Goal: Complete application form: Complete application form

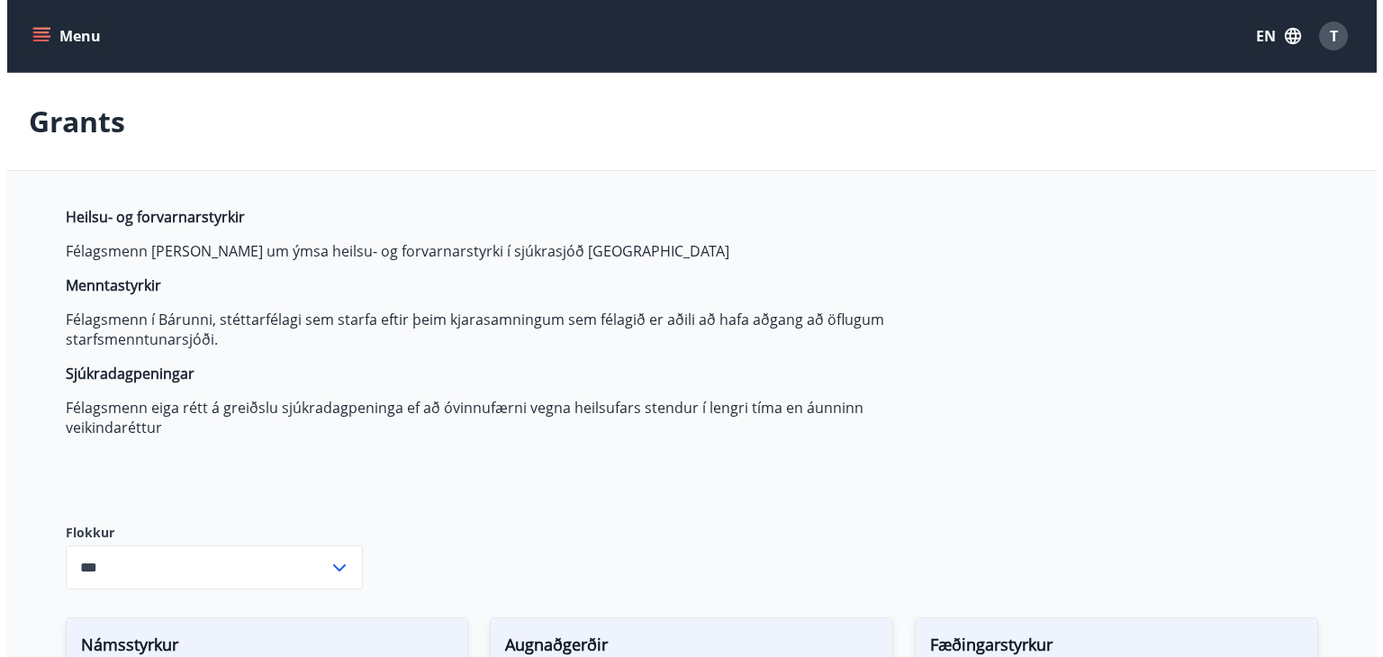
scroll to position [559, 0]
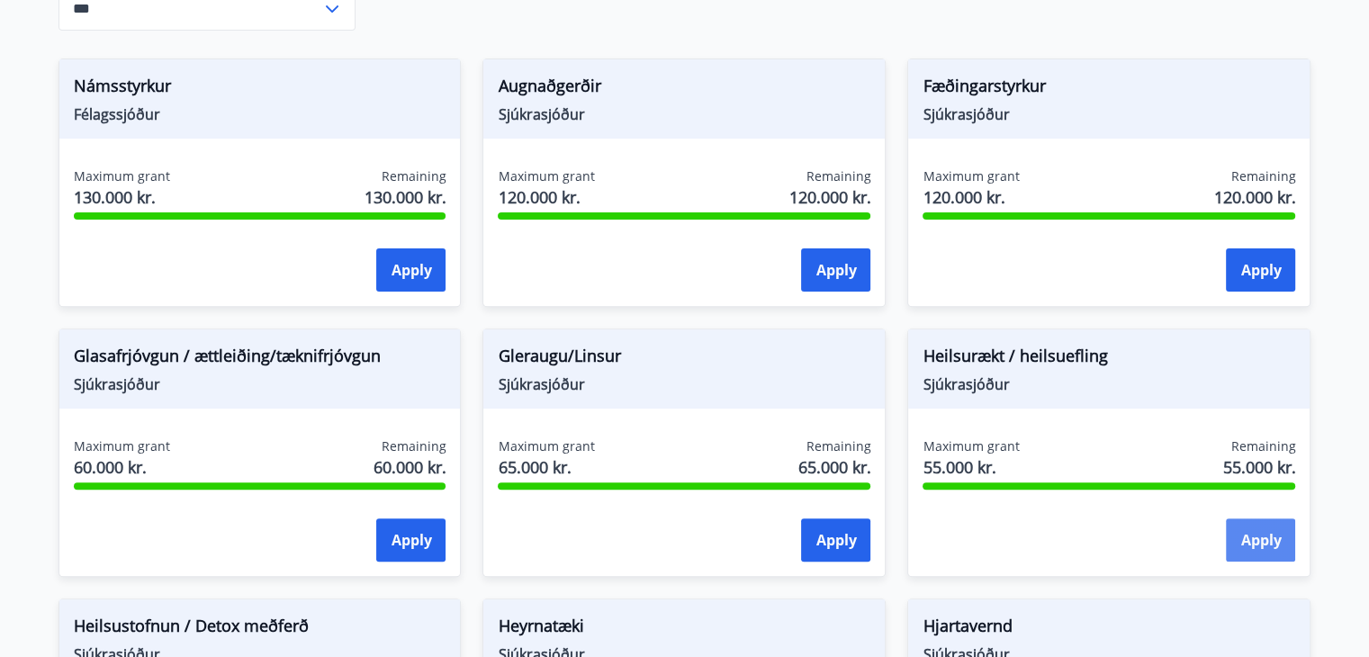
click at [1250, 543] on button "Apply" at bounding box center [1260, 540] width 69 height 43
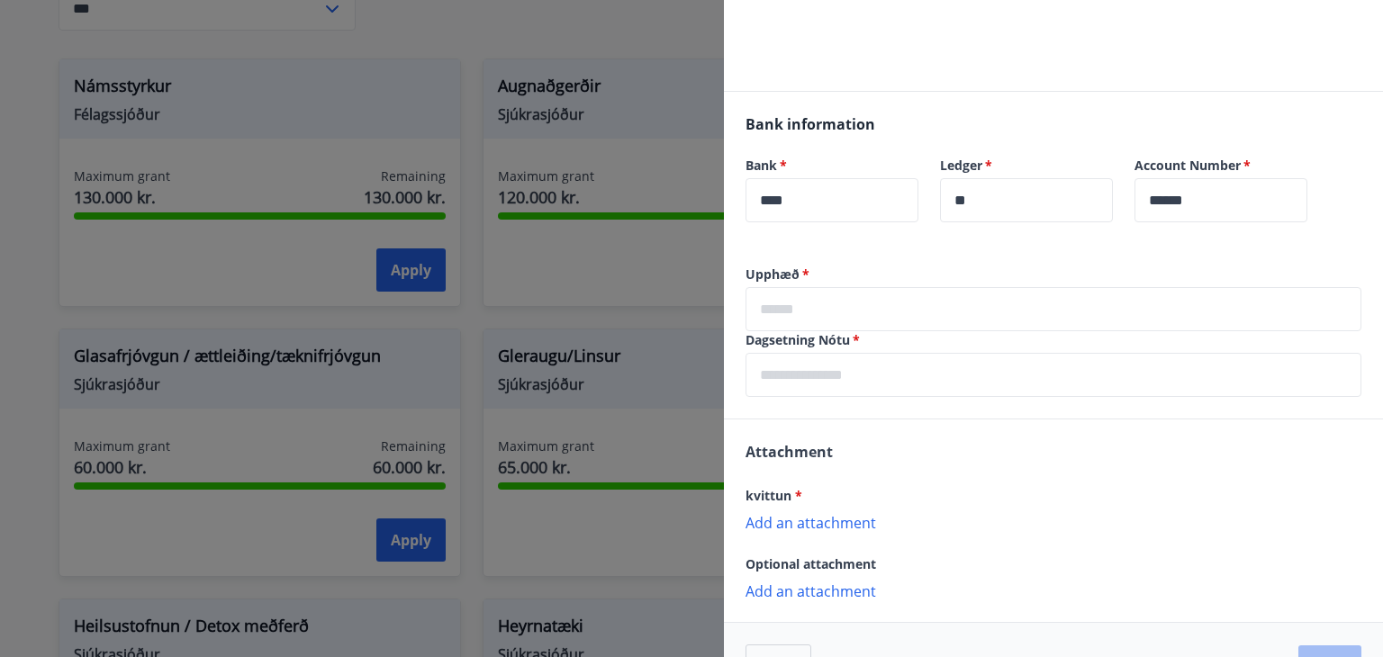
scroll to position [180, 0]
drag, startPoint x: 747, startPoint y: 273, endPoint x: 799, endPoint y: 270, distance: 52.3
click at [799, 270] on label "Upphæð   *" at bounding box center [1053, 273] width 616 height 18
copy label "Upphæð"
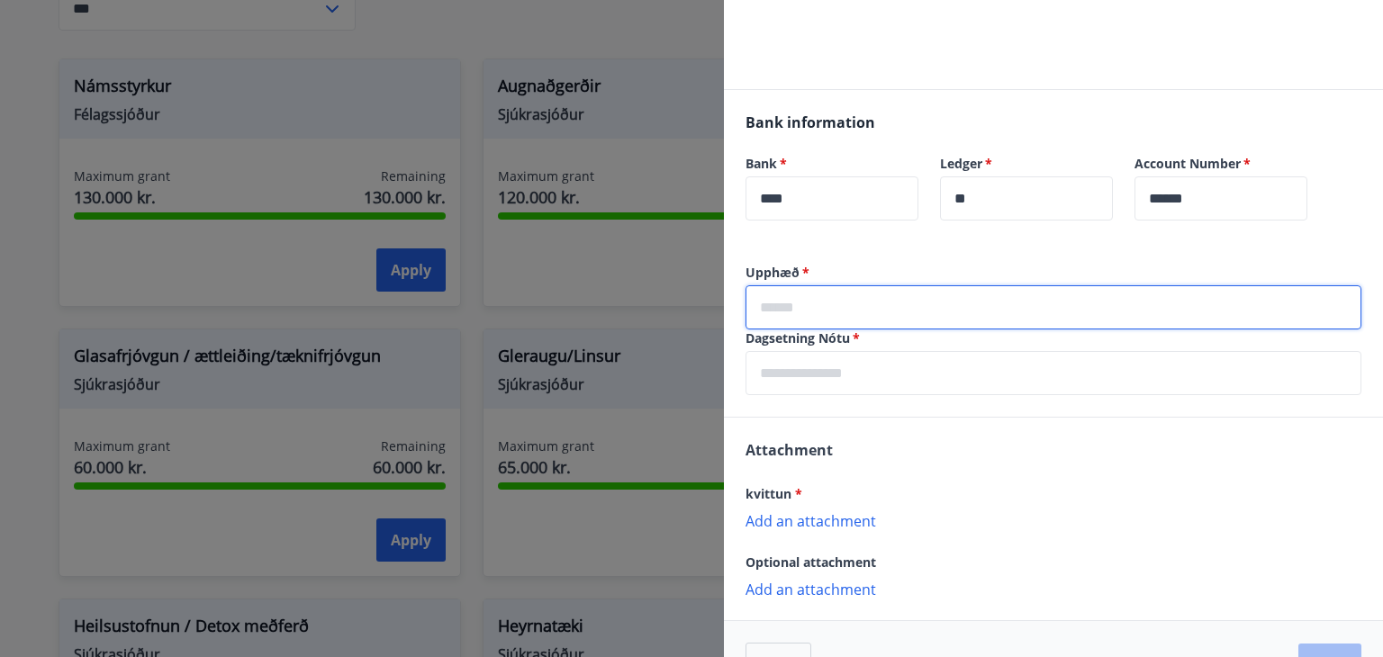
click at [835, 289] on input "text" at bounding box center [1053, 307] width 616 height 44
click at [774, 308] on input "*****" at bounding box center [1053, 307] width 616 height 44
click at [821, 303] on input "******" at bounding box center [1053, 307] width 616 height 44
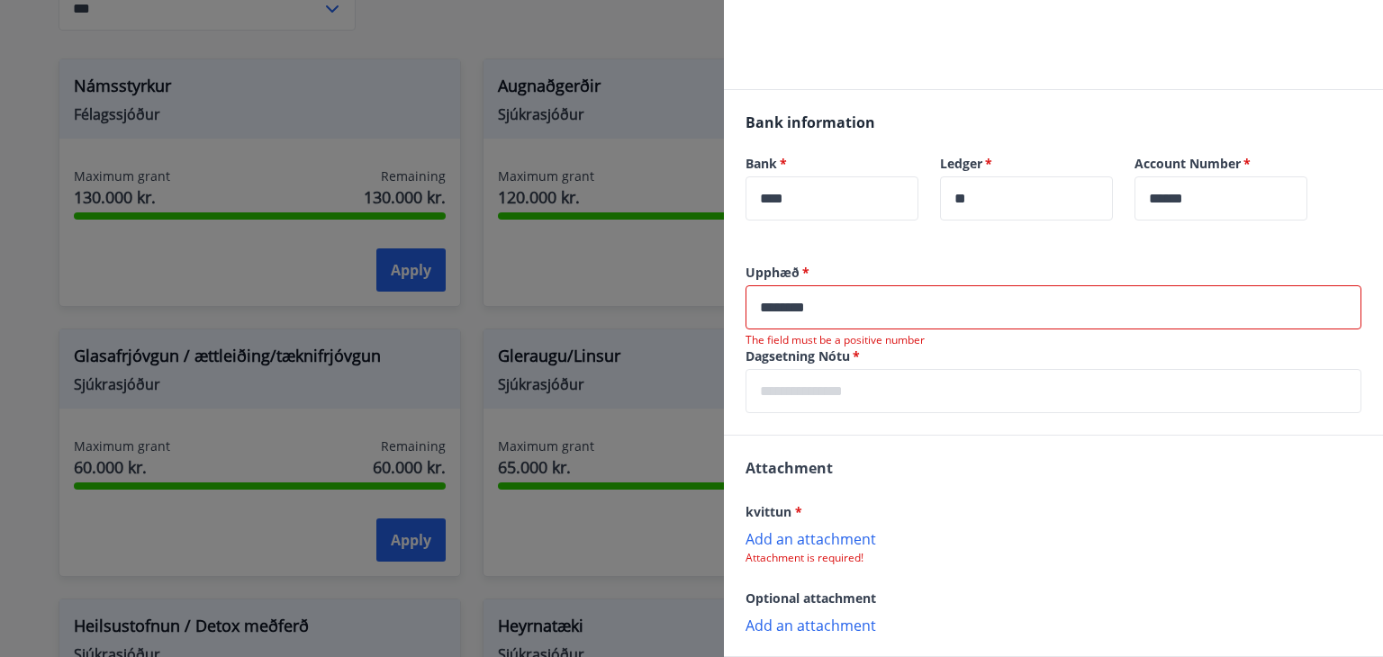
drag, startPoint x: 745, startPoint y: 331, endPoint x: 817, endPoint y: 337, distance: 72.2
click at [817, 337] on div "Upphæð   * ******** ​ The field must be a positive number Dagsetning Nótu   * ​" at bounding box center [1053, 349] width 659 height 171
click at [783, 307] on input "********" at bounding box center [1053, 307] width 616 height 44
click at [799, 351] on label "Dagsetning Nótu   *" at bounding box center [1053, 357] width 616 height 18
click at [847, 309] on input "*******" at bounding box center [1053, 307] width 616 height 44
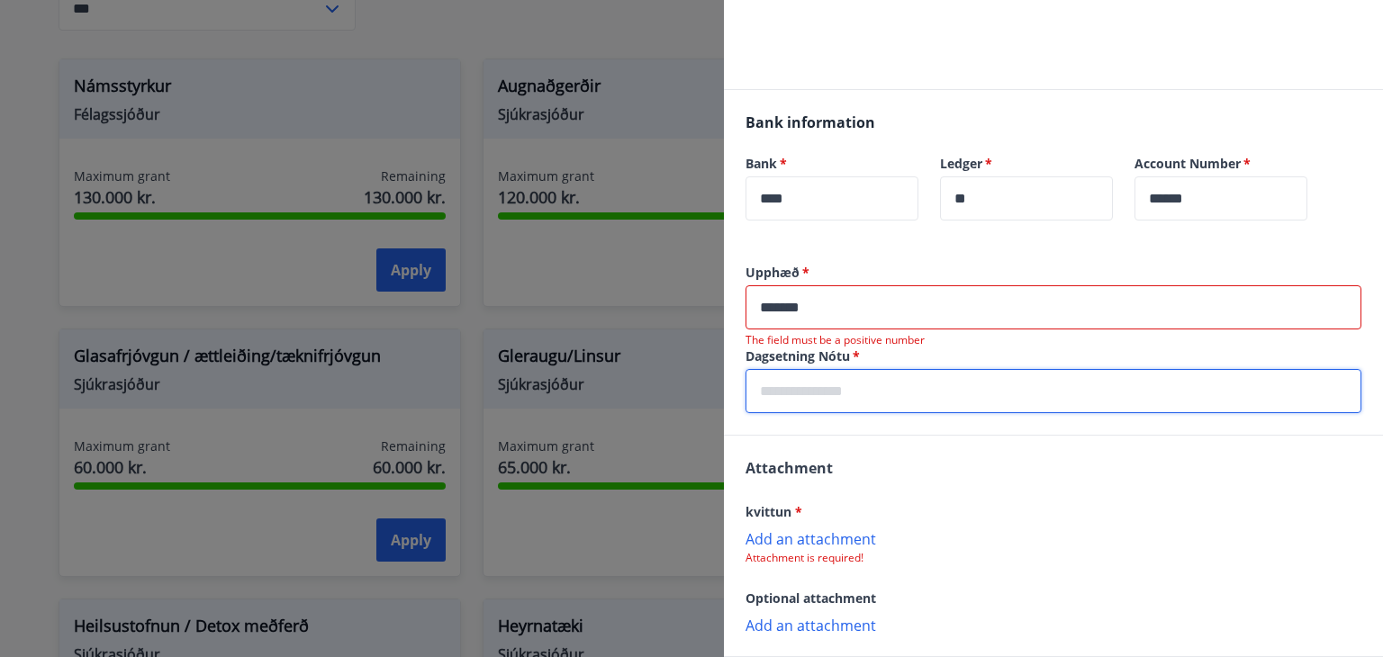
click at [835, 404] on input "text" at bounding box center [1053, 391] width 616 height 44
click at [860, 296] on input "*******" at bounding box center [1053, 307] width 616 height 44
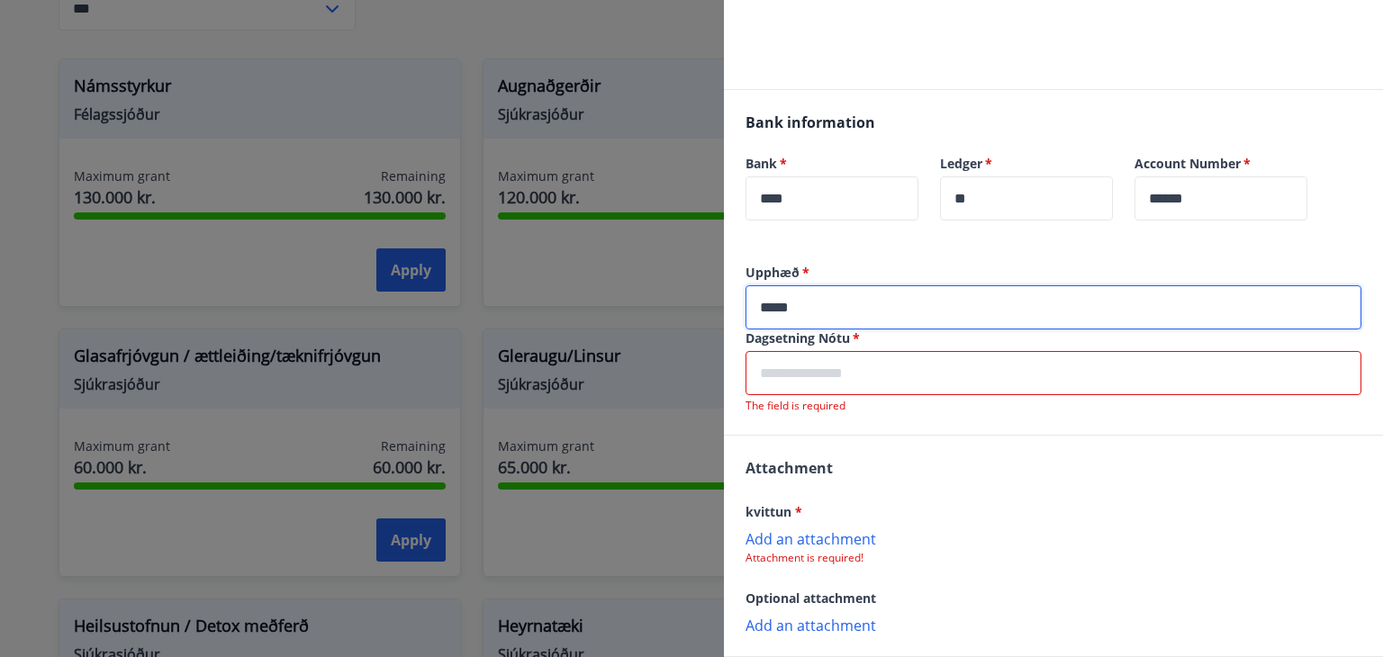
click at [778, 307] on input "*****" at bounding box center [1053, 307] width 616 height 44
type input "*****"
click at [804, 374] on input "text" at bounding box center [1053, 373] width 616 height 44
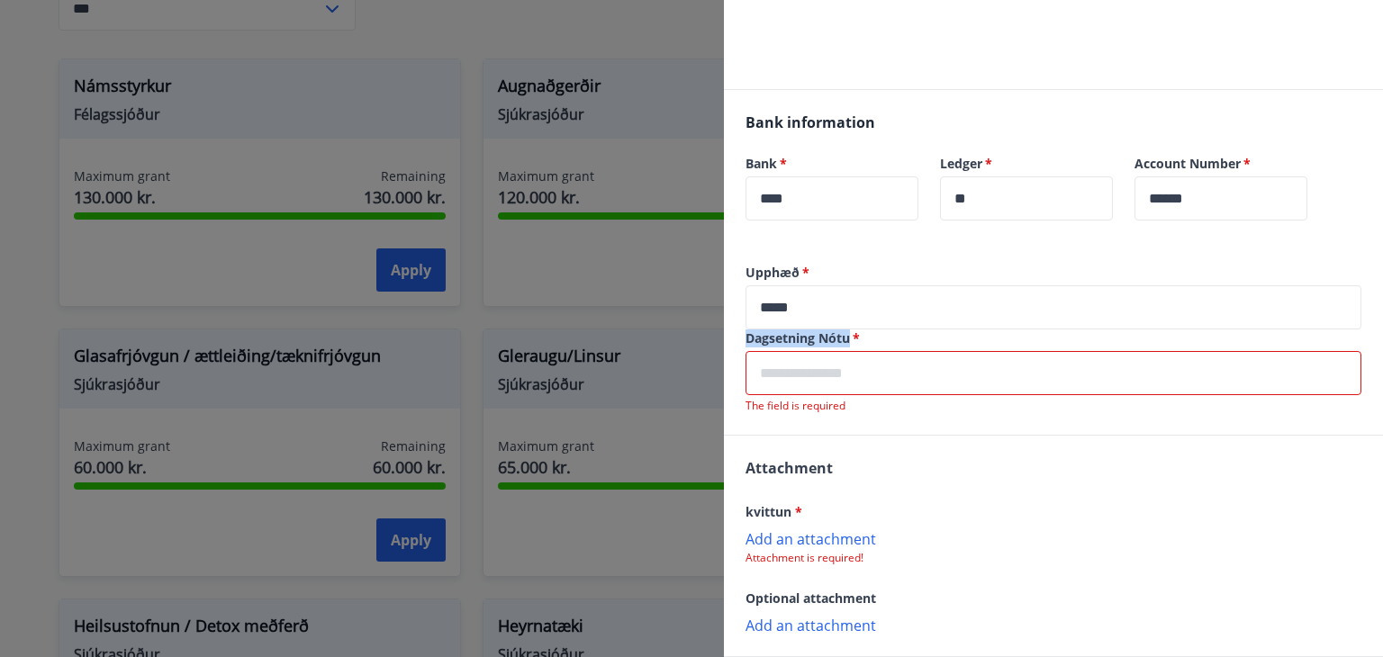
drag, startPoint x: 748, startPoint y: 339, endPoint x: 851, endPoint y: 337, distance: 102.7
click at [851, 337] on label "Dagsetning Nótu   *" at bounding box center [1053, 338] width 616 height 18
copy label "Dagsetning Nótu"
click at [798, 376] on input "text" at bounding box center [1053, 373] width 616 height 44
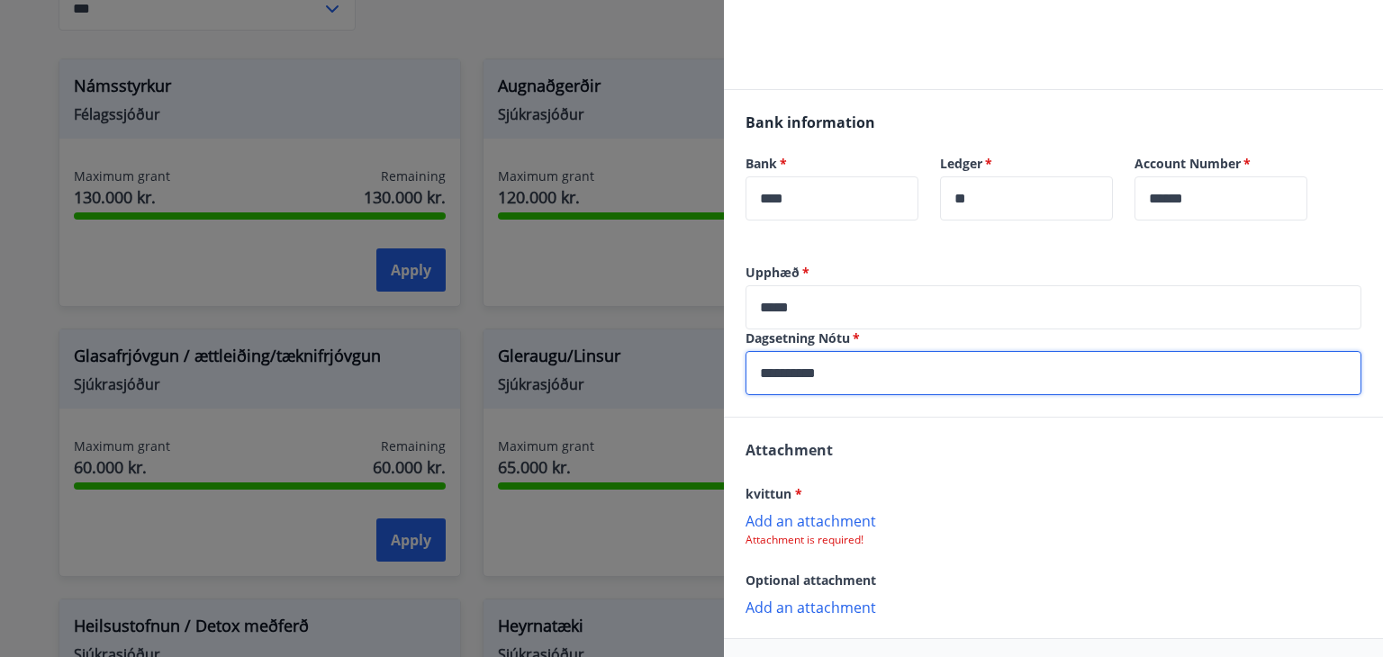
scroll to position [249, 0]
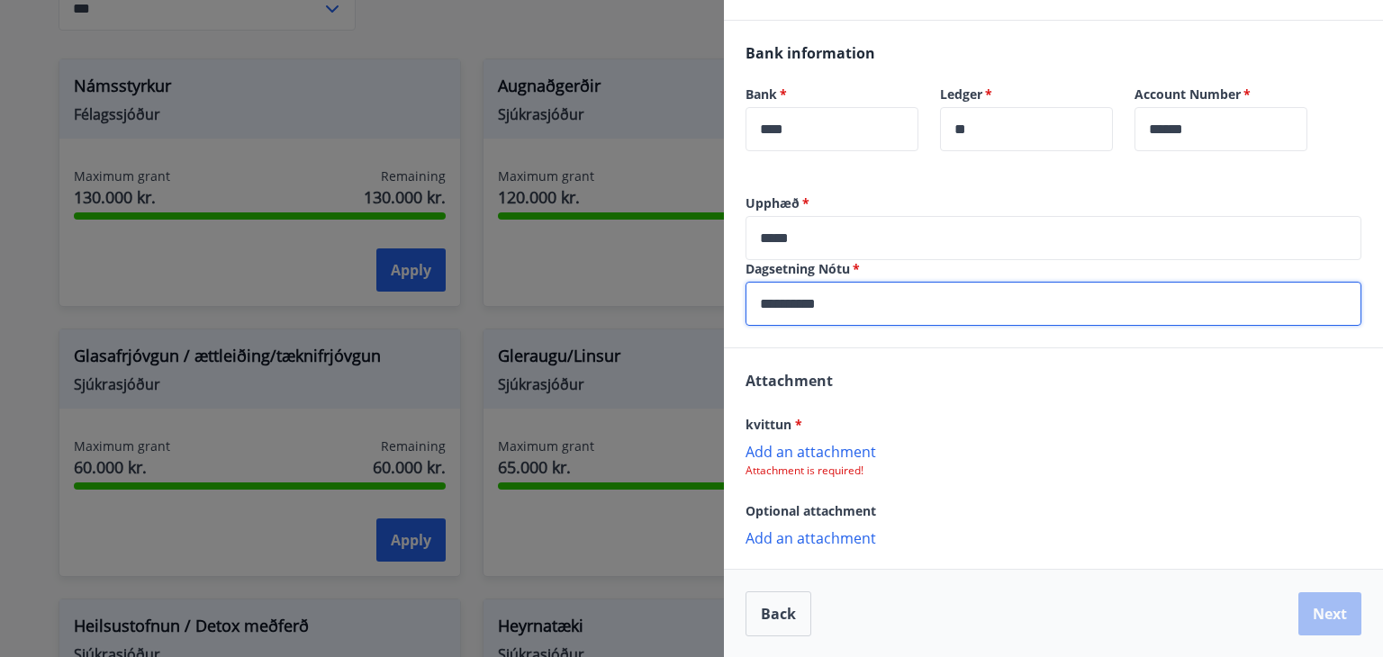
type input "**********"
click at [815, 452] on p "Add an attachment" at bounding box center [1053, 451] width 616 height 18
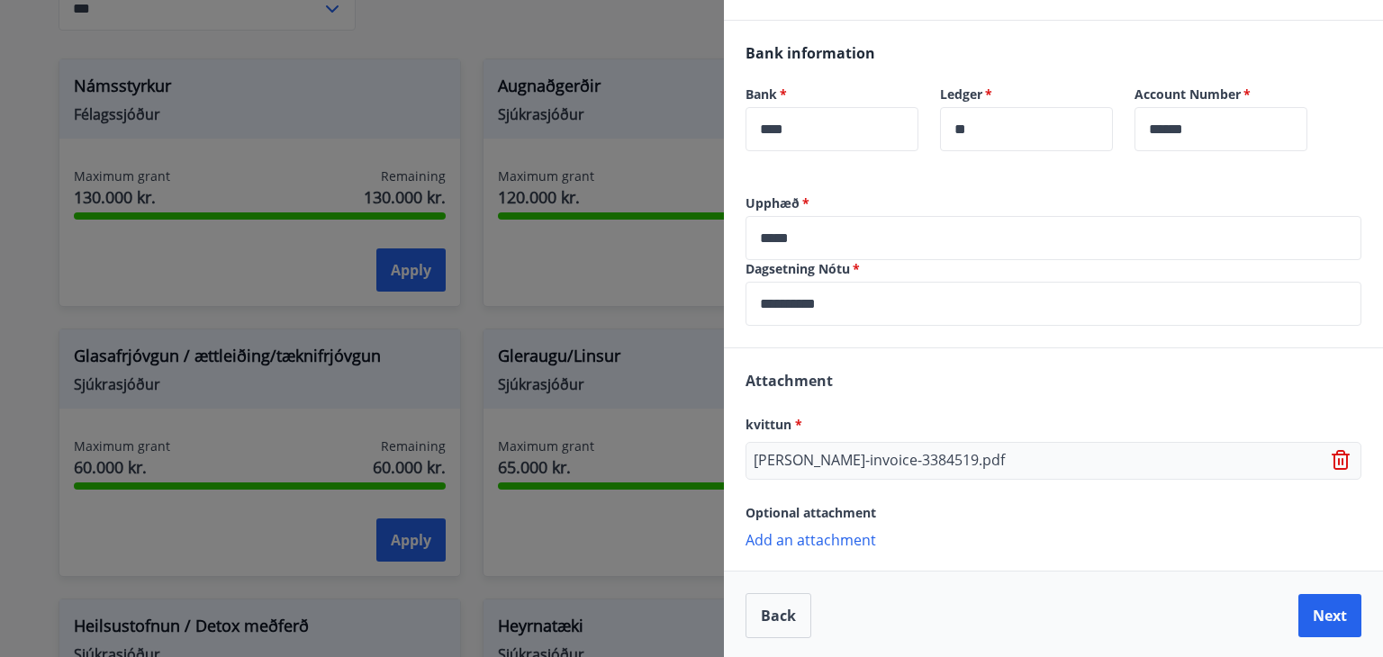
scroll to position [251, 0]
click at [1302, 619] on button "Next" at bounding box center [1329, 613] width 63 height 43
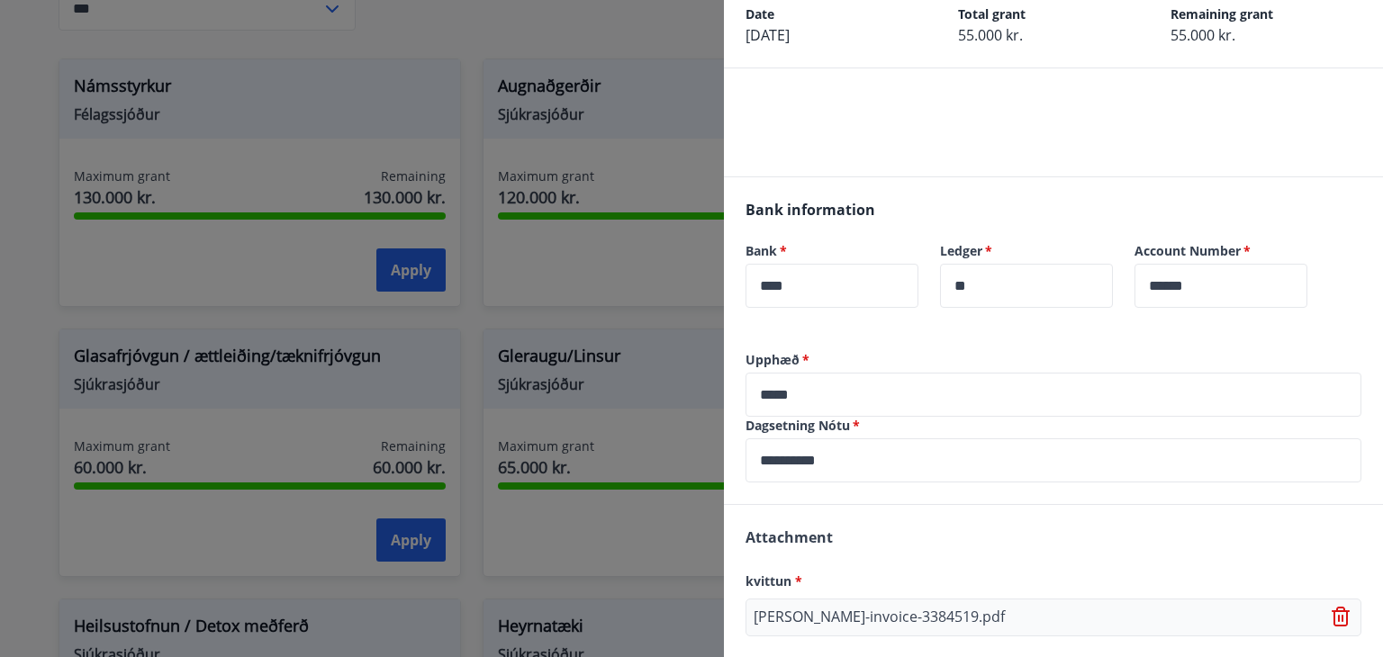
scroll to position [0, 0]
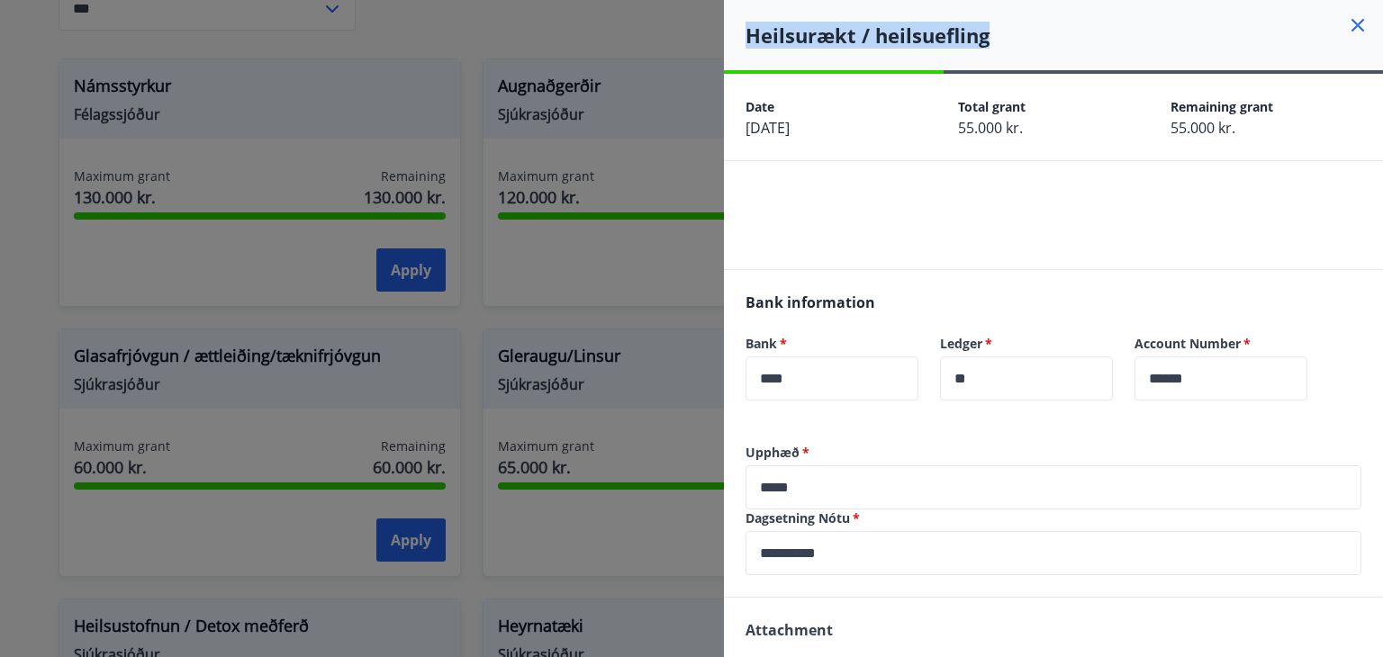
drag, startPoint x: 746, startPoint y: 37, endPoint x: 1040, endPoint y: 35, distance: 293.5
click at [1040, 35] on h4 "Heilsurækt / heilsuefling" at bounding box center [1063, 35] width 637 height 27
copy h4 "Heilsurækt / heilsuefling"
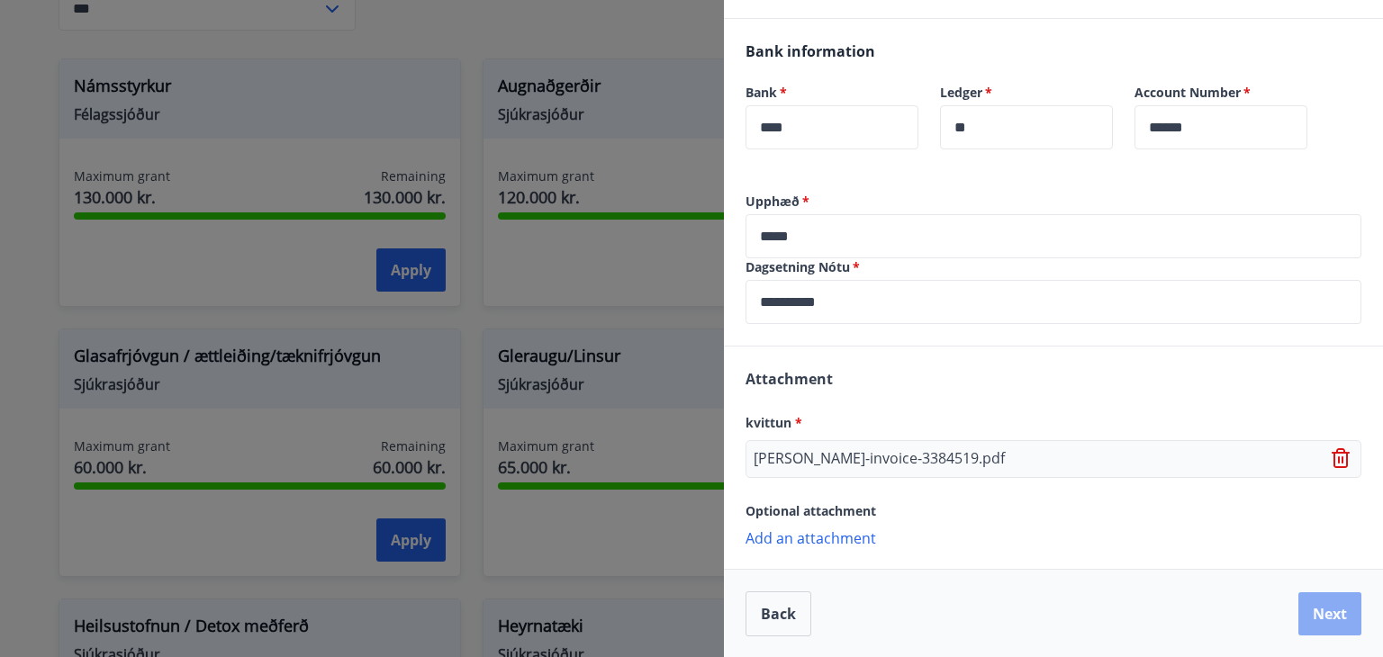
click at [1310, 609] on button "Next" at bounding box center [1329, 613] width 63 height 43
click at [1315, 606] on button "Next" at bounding box center [1329, 613] width 63 height 43
click at [1321, 606] on button "Next" at bounding box center [1329, 613] width 63 height 43
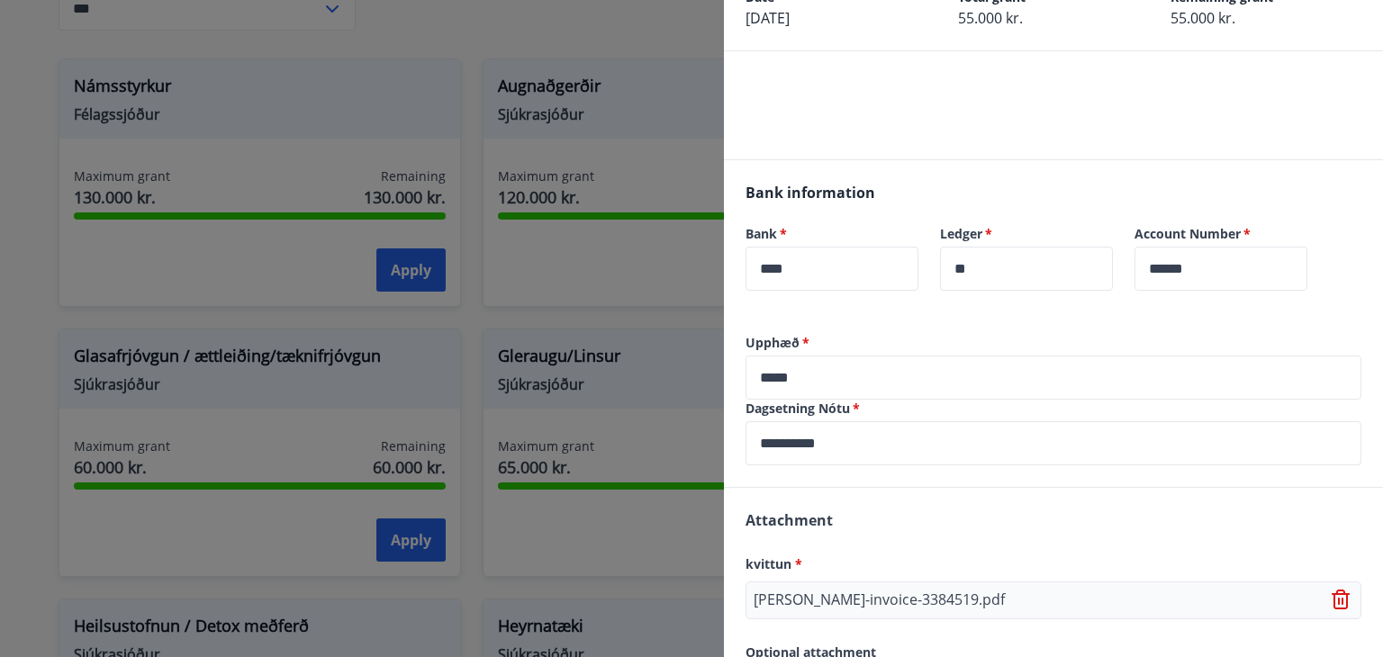
scroll to position [0, 0]
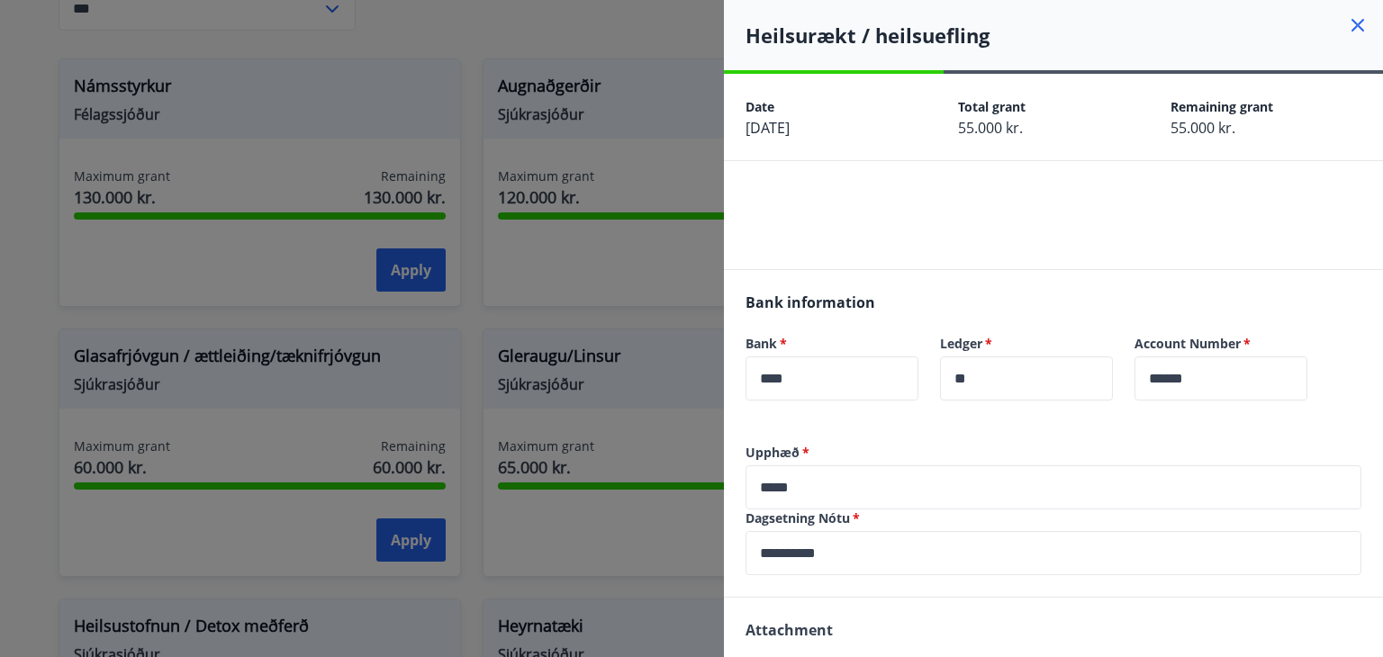
click at [790, 131] on span "[DATE]" at bounding box center [767, 128] width 44 height 20
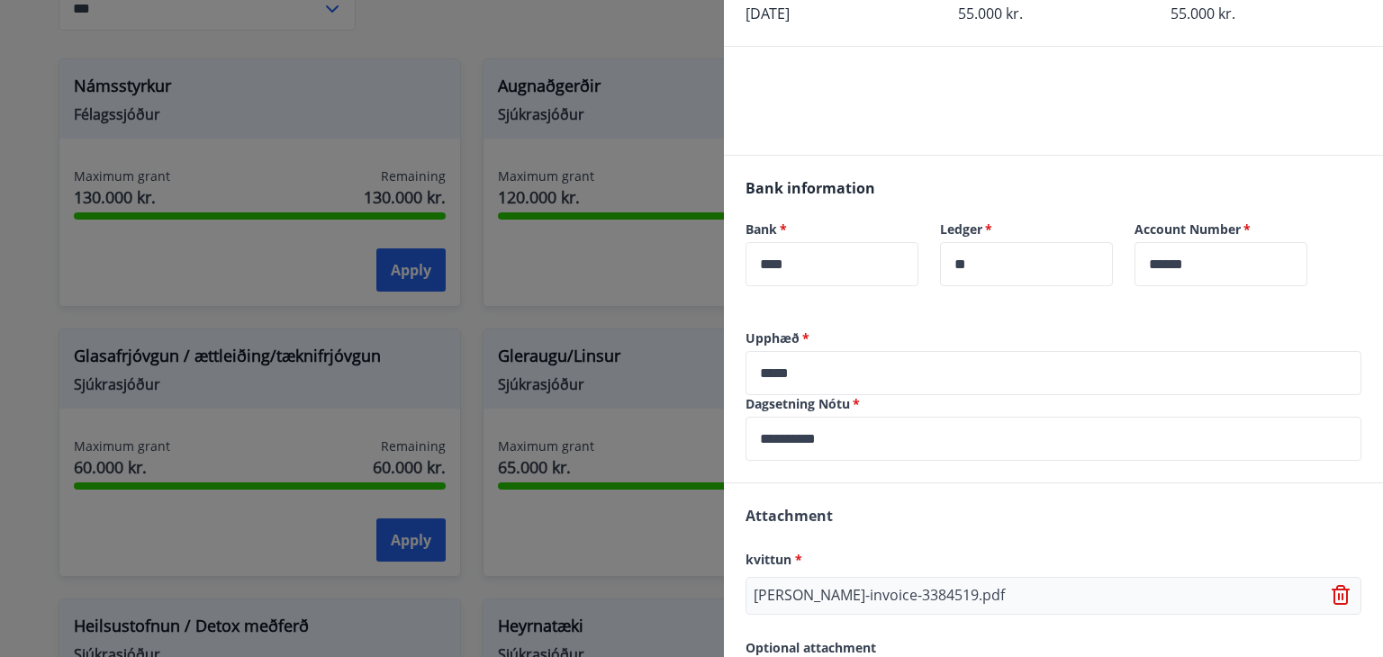
scroll to position [251, 0]
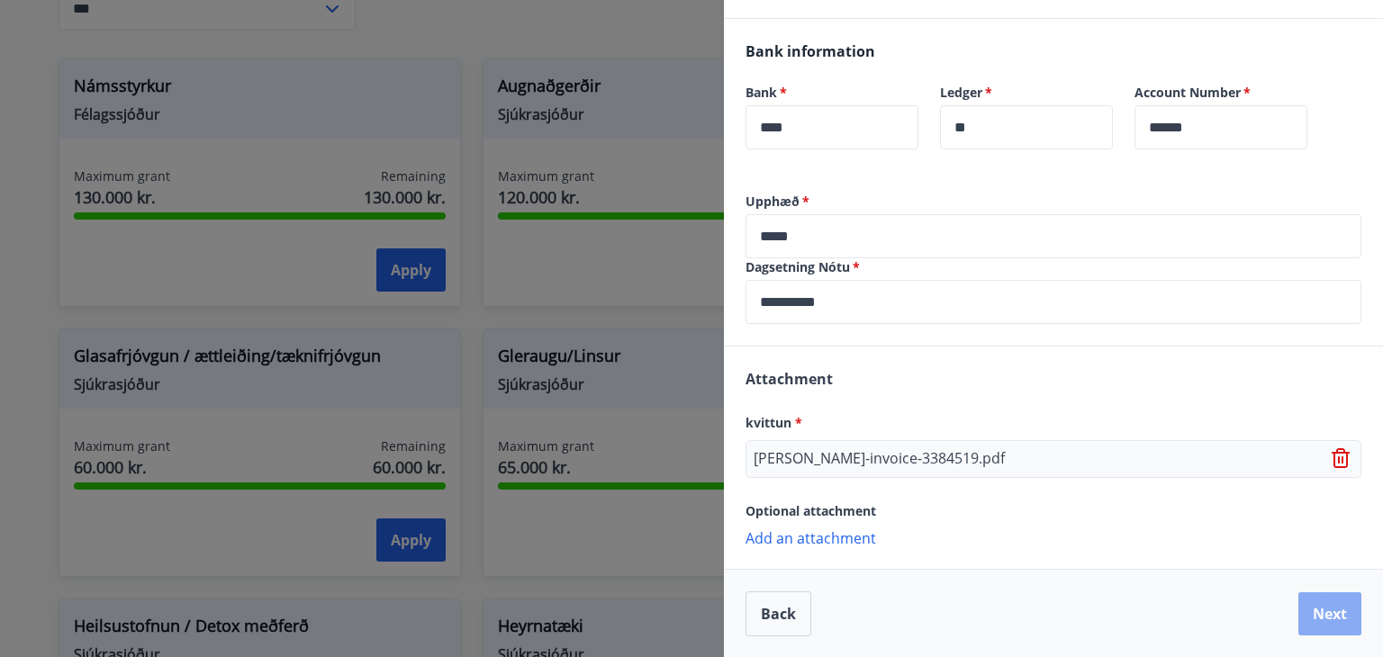
click at [1304, 621] on button "Next" at bounding box center [1329, 613] width 63 height 43
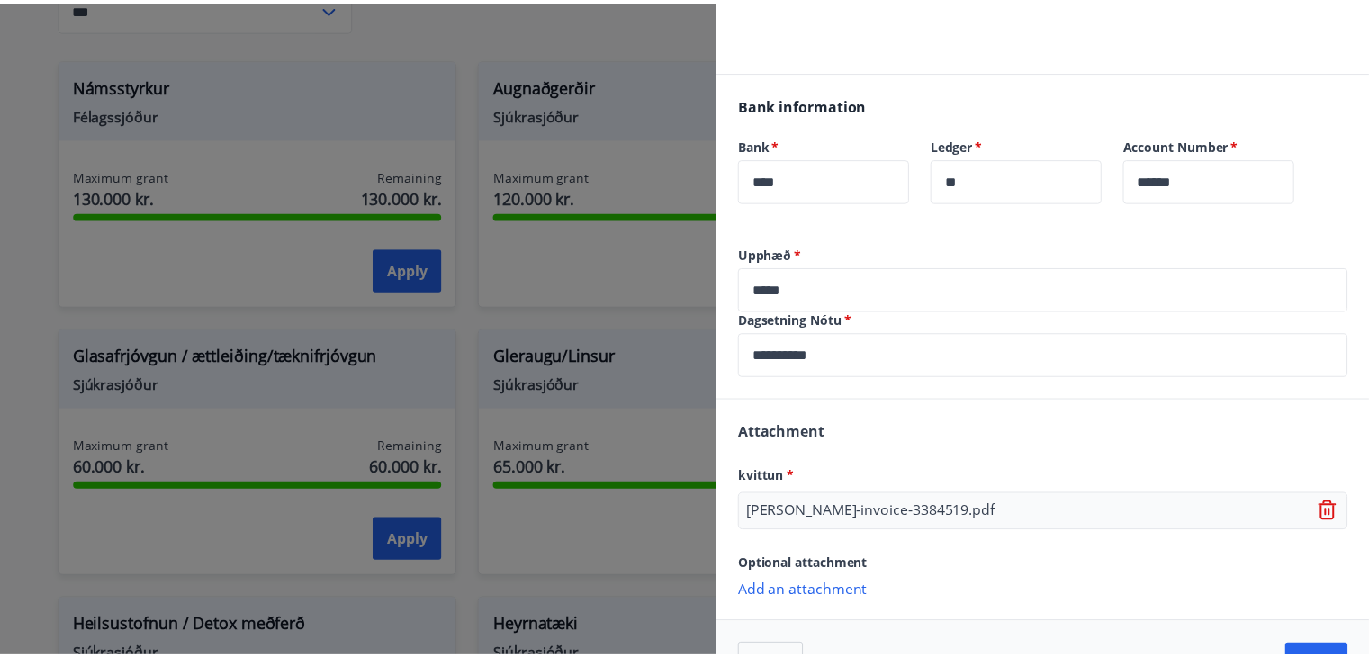
scroll to position [0, 0]
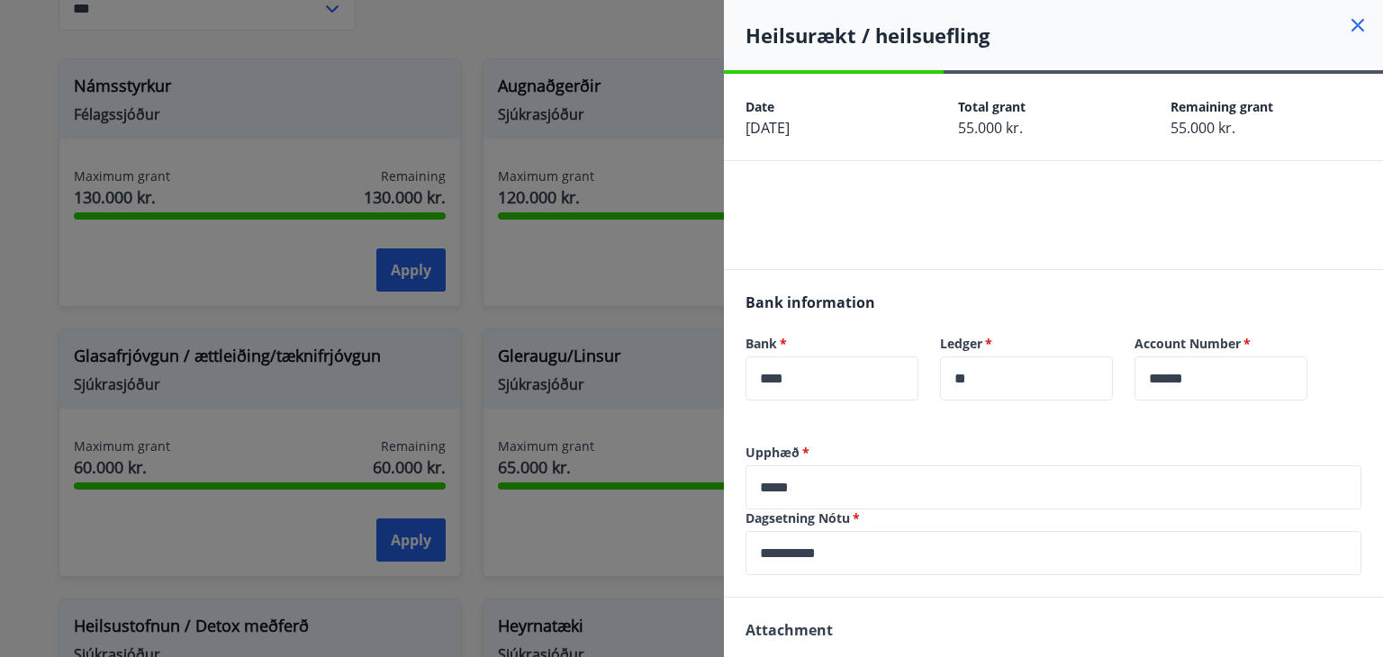
click at [1332, 31] on h4 "Heilsurækt / heilsuefling" at bounding box center [1063, 35] width 637 height 27
click at [1348, 23] on icon at bounding box center [1358, 25] width 22 height 22
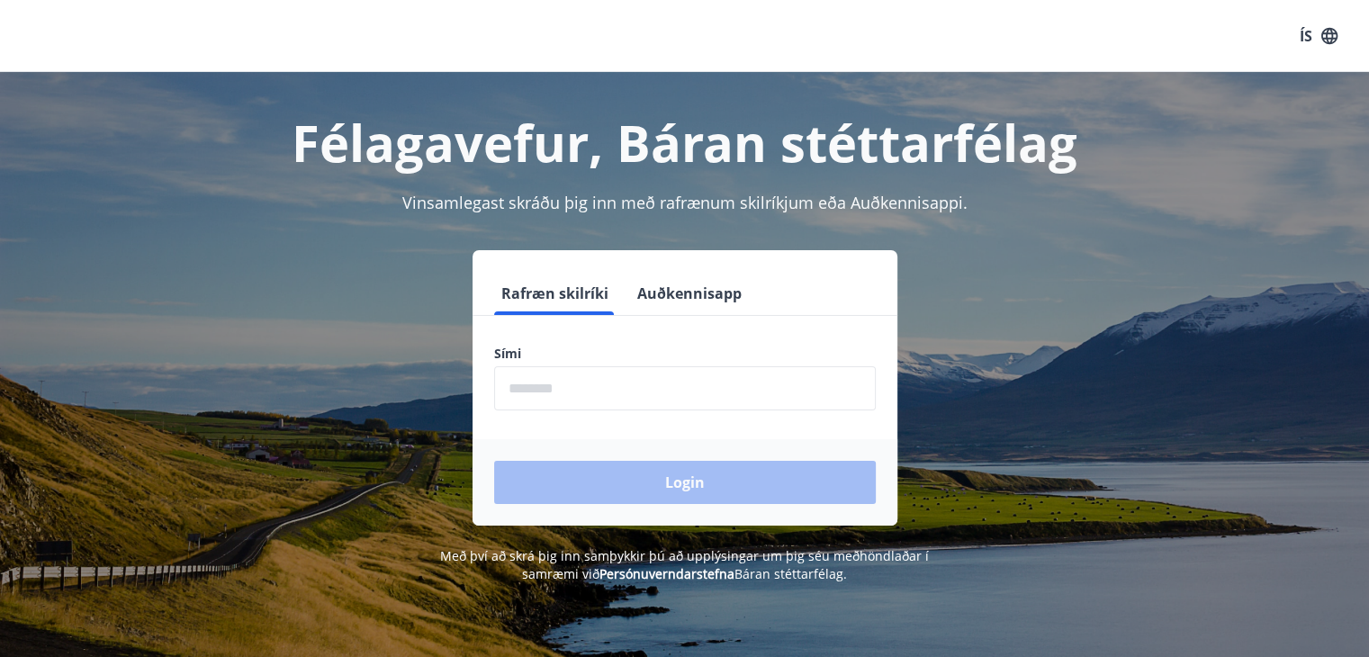
click at [646, 289] on button "Auðkennisapp" at bounding box center [689, 293] width 119 height 43
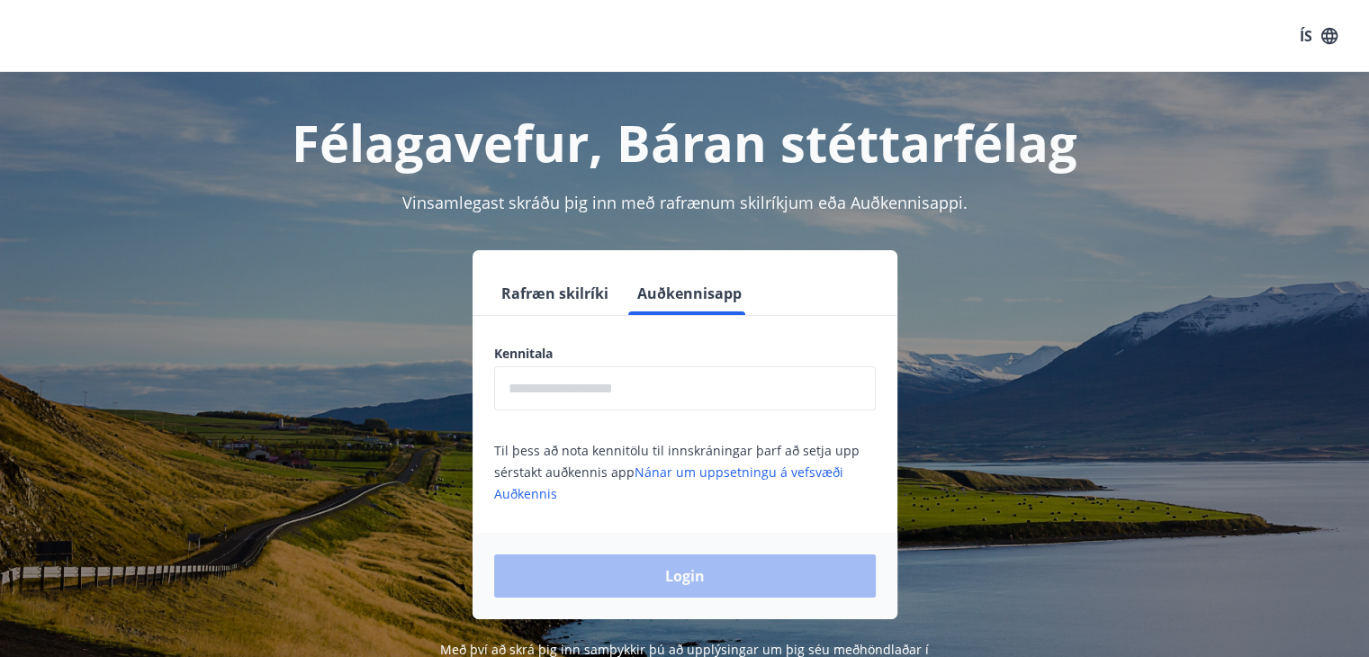
click at [612, 391] on input "text" at bounding box center [685, 388] width 382 height 44
type input "**********"
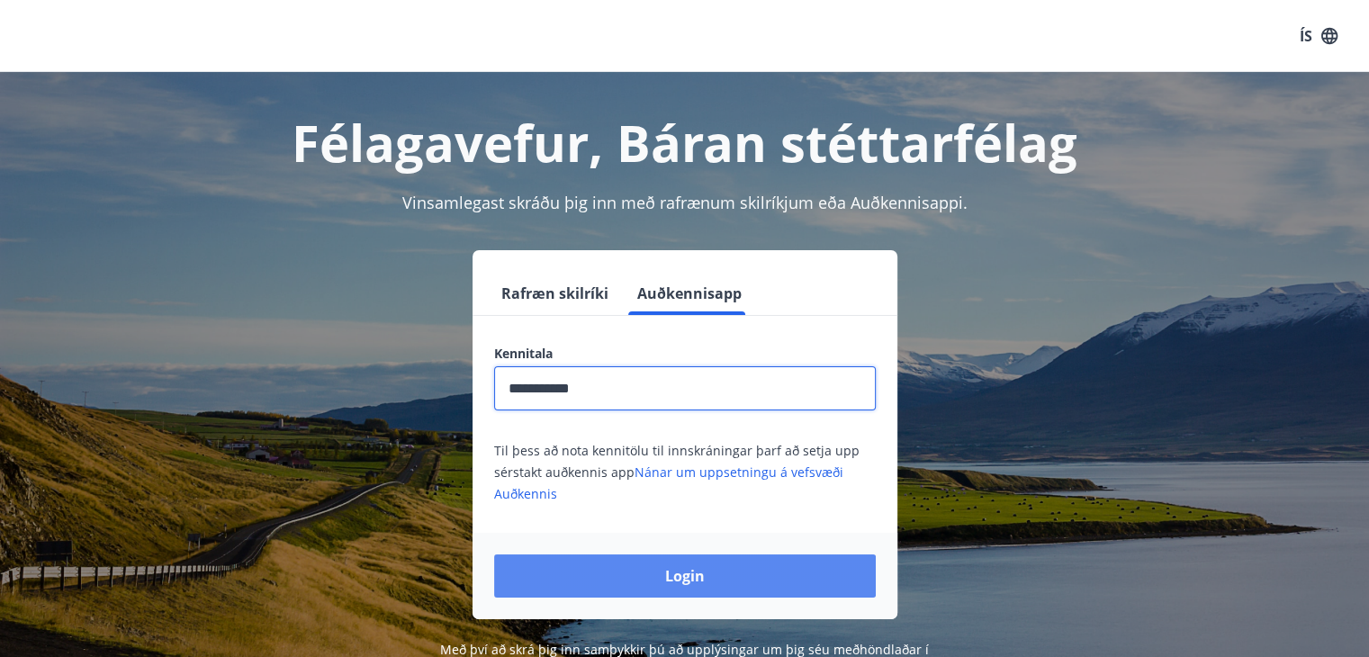
click at [711, 577] on button "Login" at bounding box center [685, 576] width 382 height 43
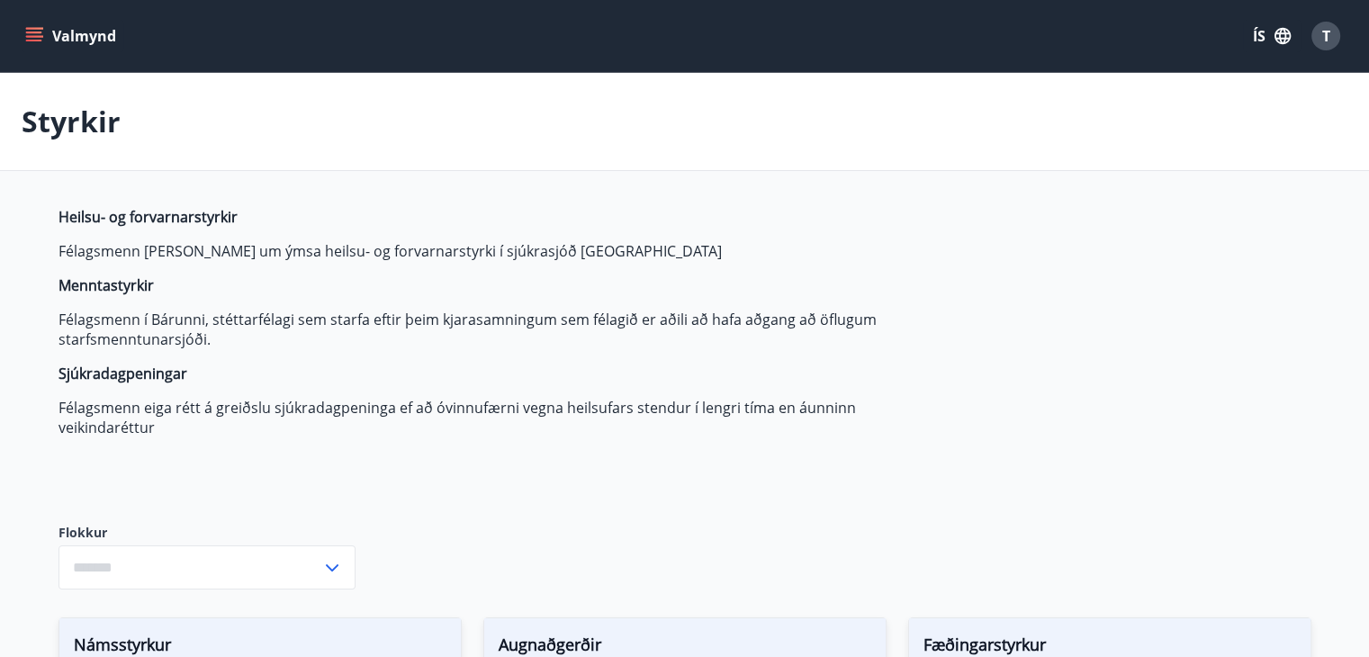
type input "***"
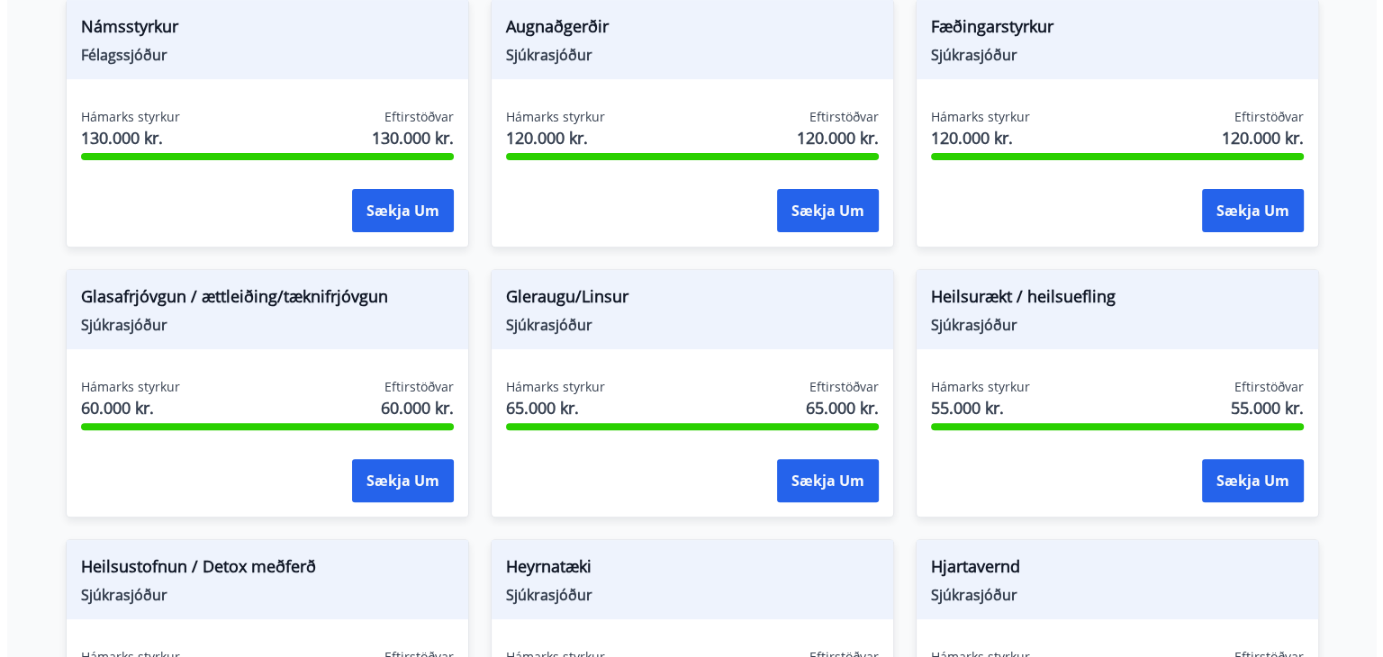
scroll to position [720, 0]
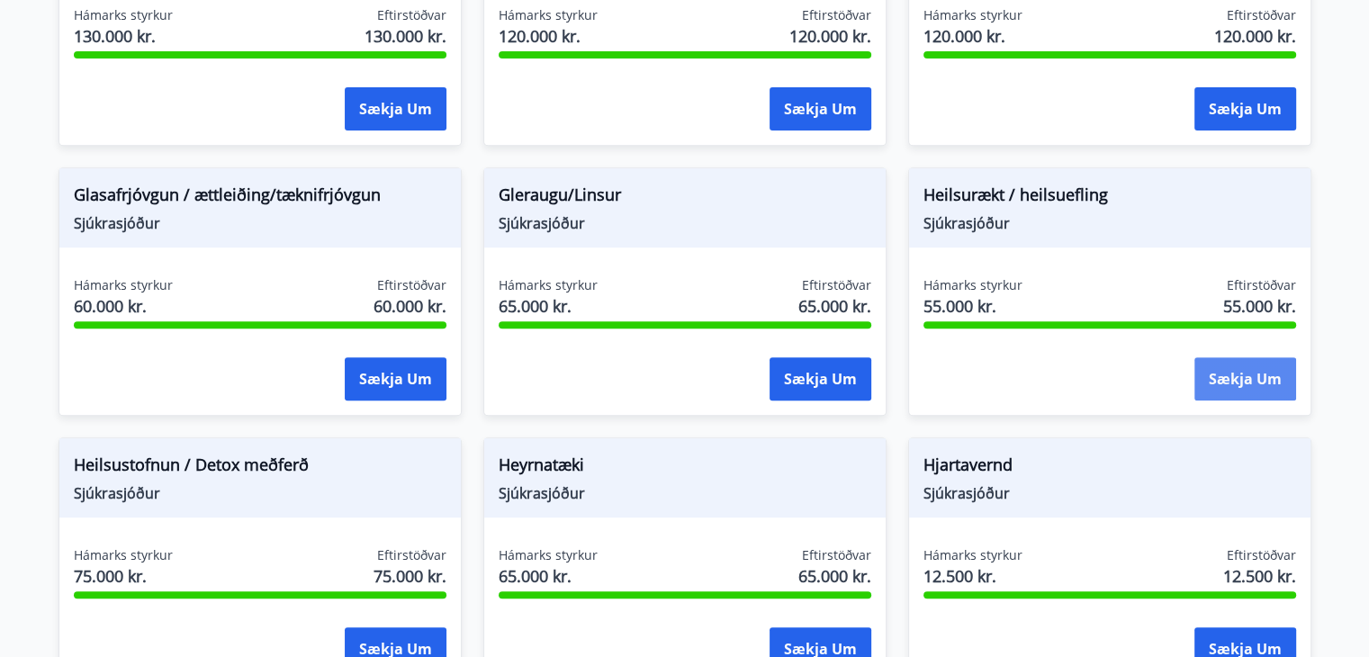
click at [1249, 380] on button "Sækja um" at bounding box center [1246, 378] width 102 height 43
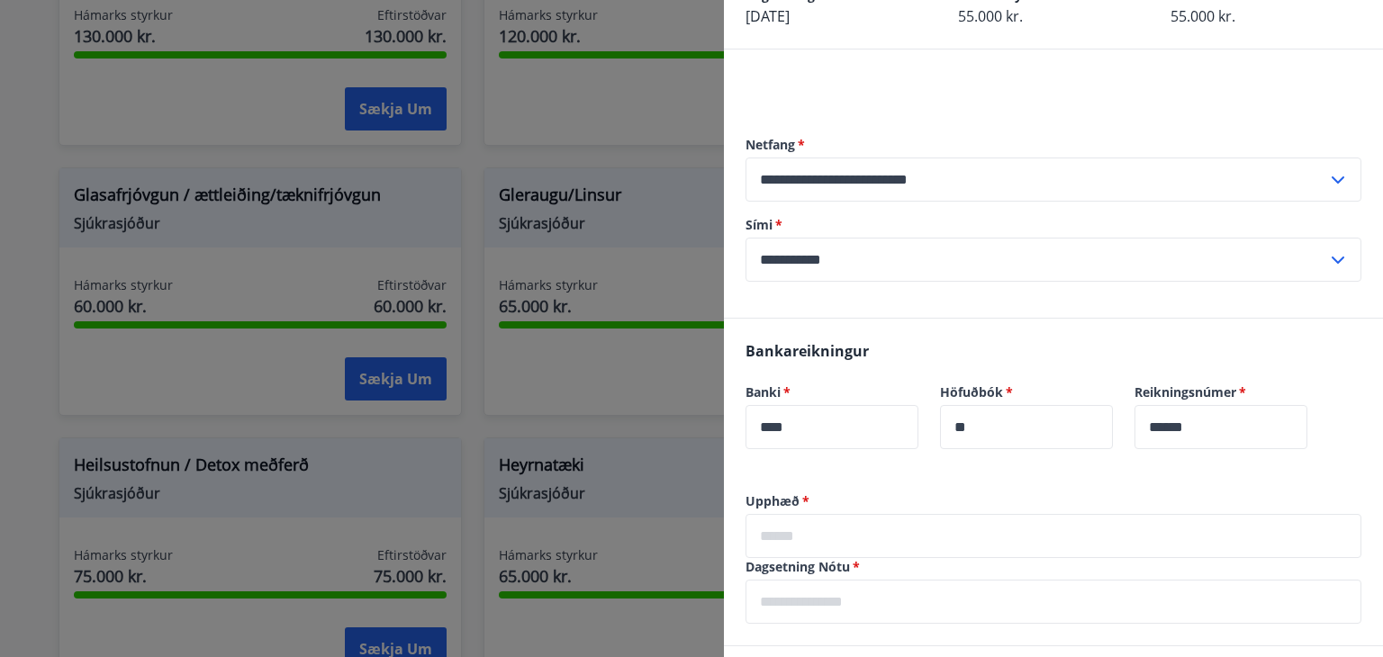
scroll to position [270, 0]
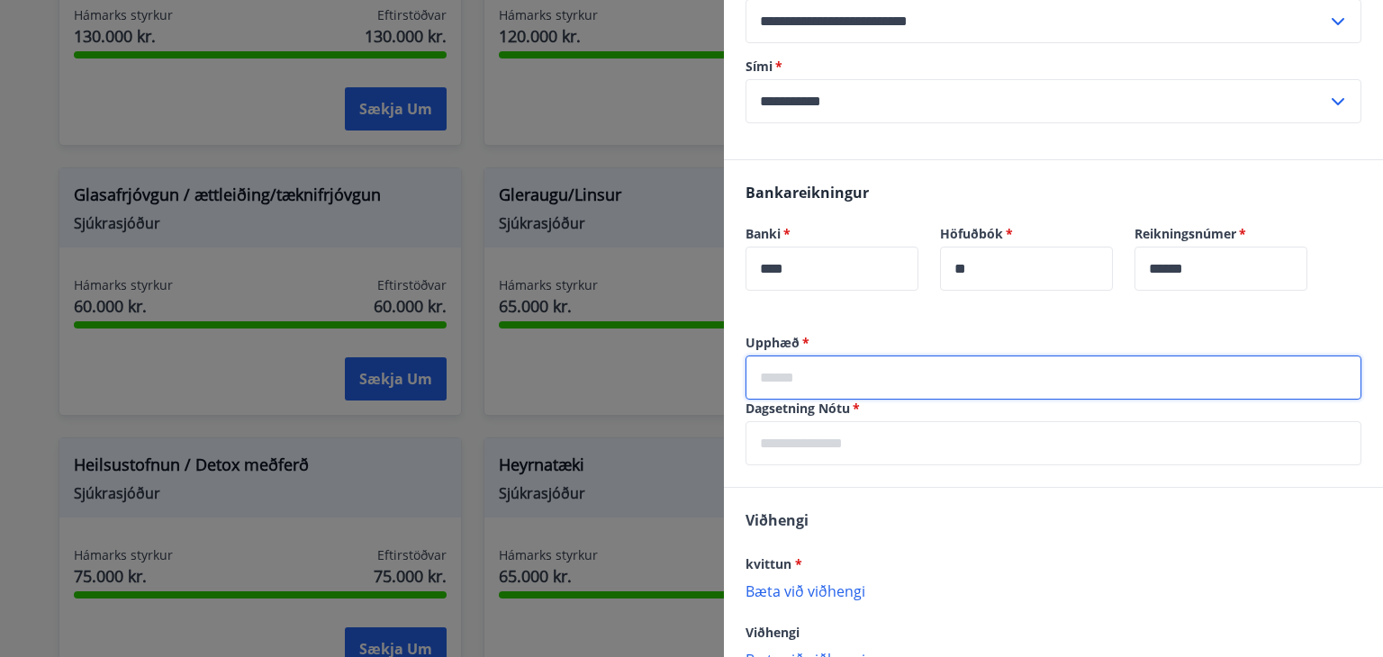
click at [836, 390] on input "text" at bounding box center [1053, 378] width 616 height 44
type input "*****"
click at [806, 447] on input "text" at bounding box center [1053, 443] width 616 height 44
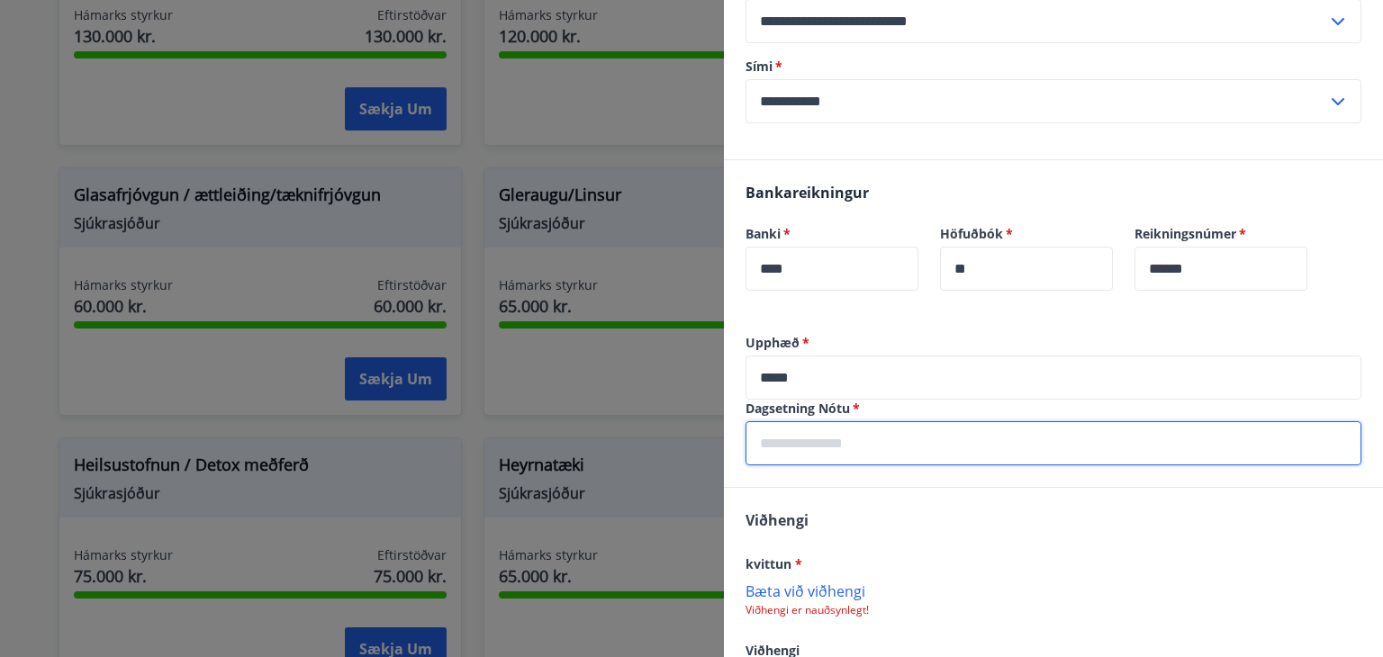
type input "**********"
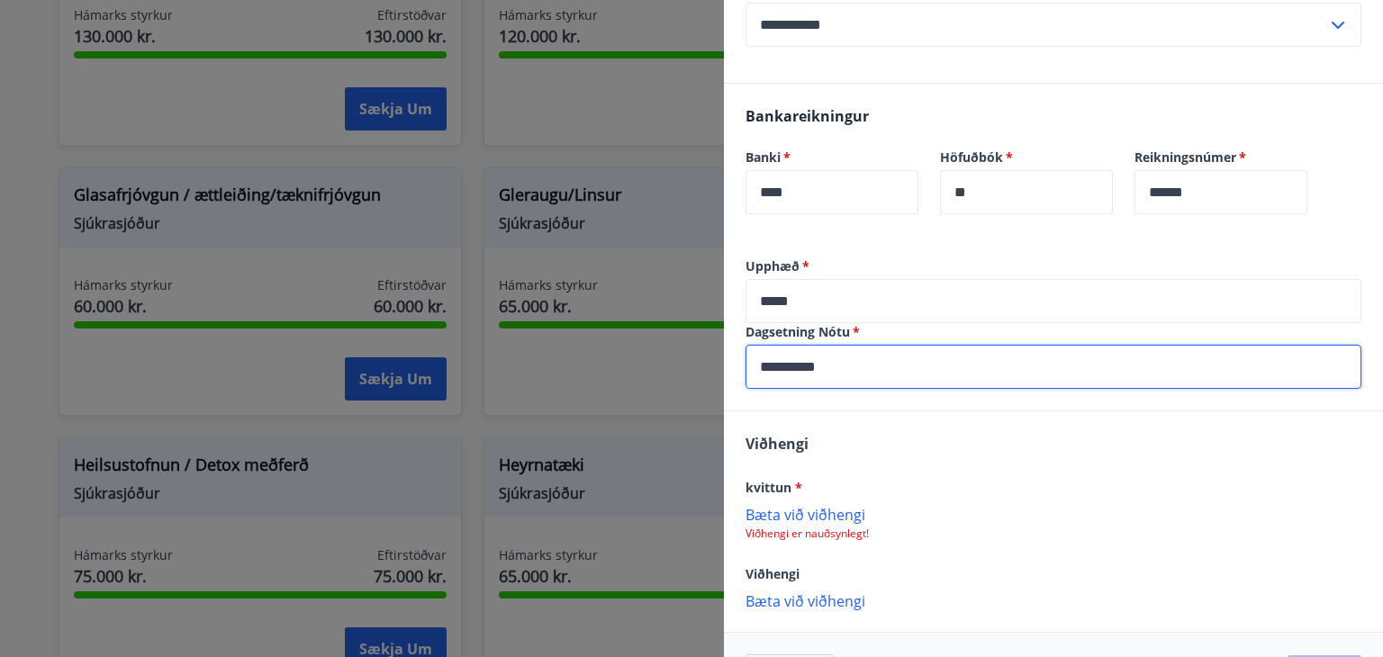
scroll to position [411, 0]
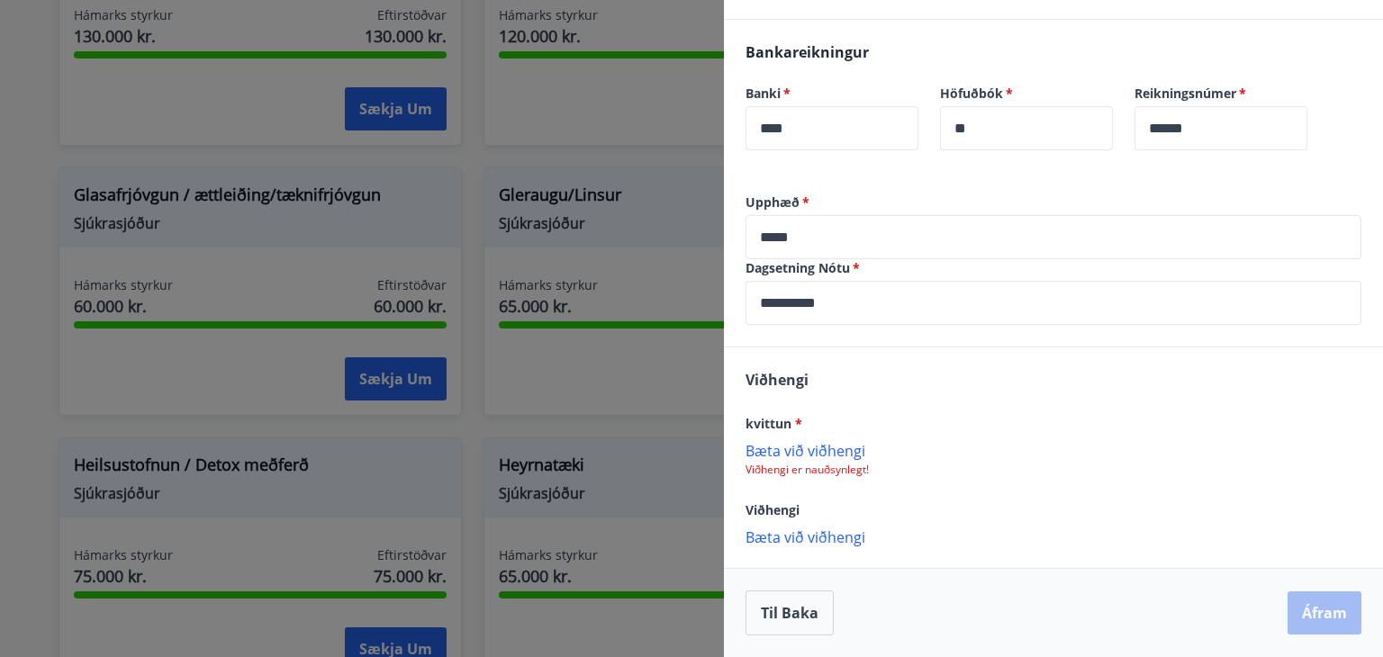
click at [818, 447] on p "Bæta við viðhengi" at bounding box center [1053, 450] width 616 height 18
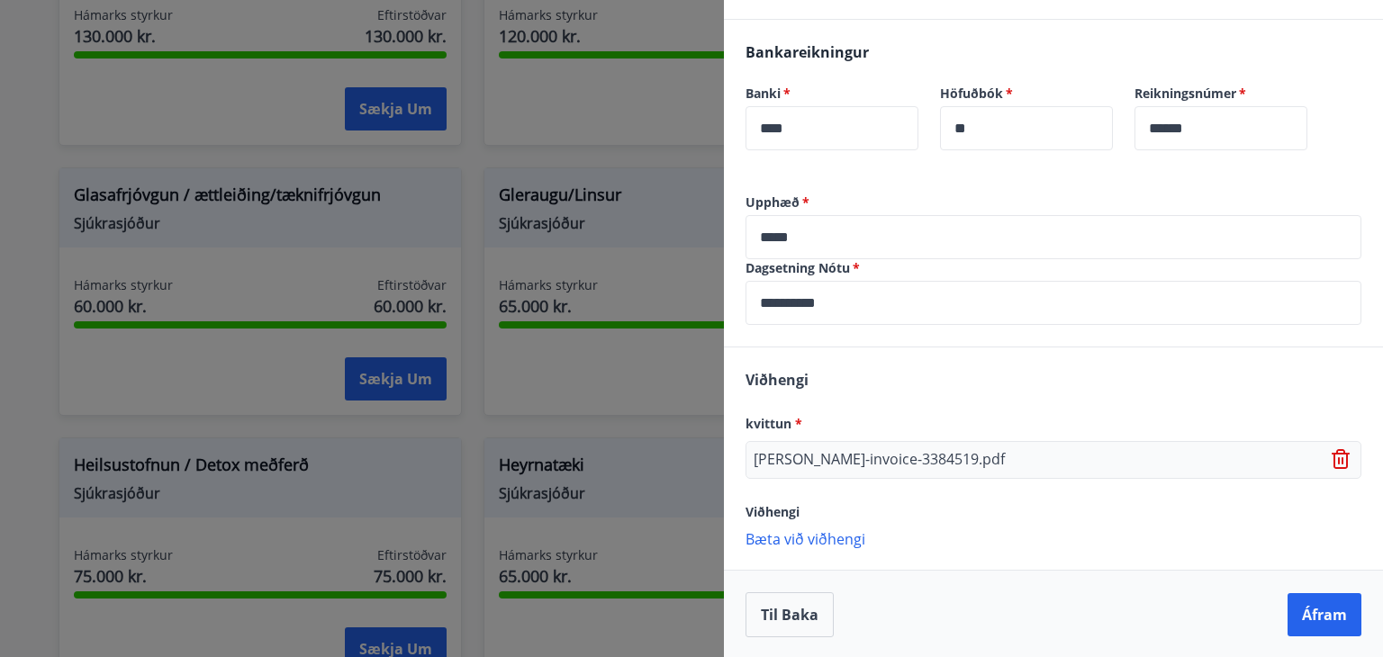
scroll to position [411, 0]
click at [1314, 603] on button "Áfram" at bounding box center [1324, 613] width 74 height 43
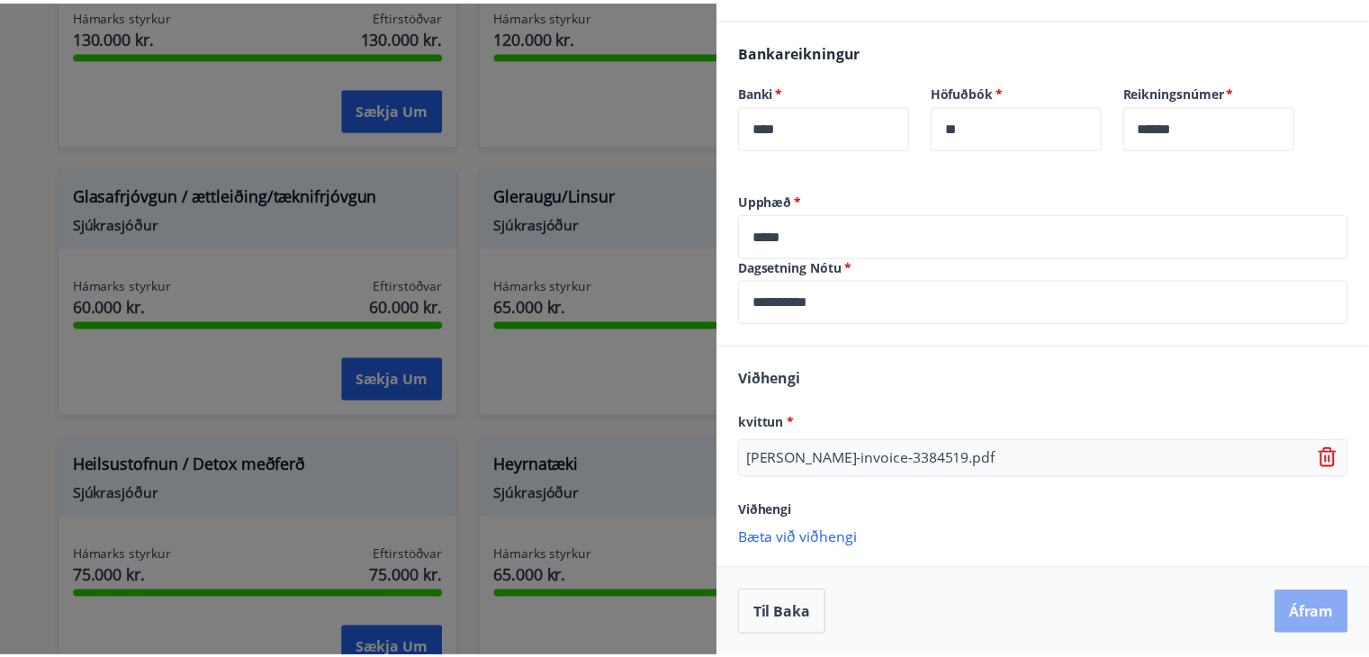
scroll to position [0, 0]
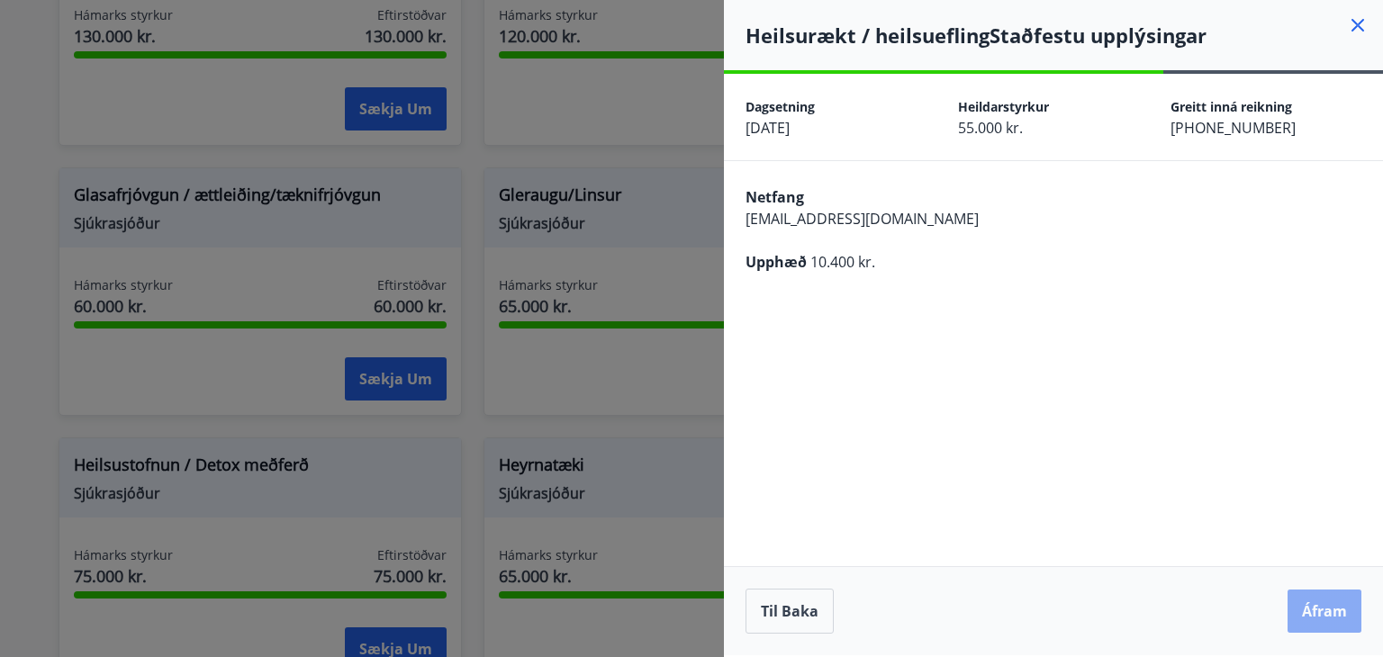
click at [1314, 608] on button "Áfram" at bounding box center [1324, 611] width 74 height 43
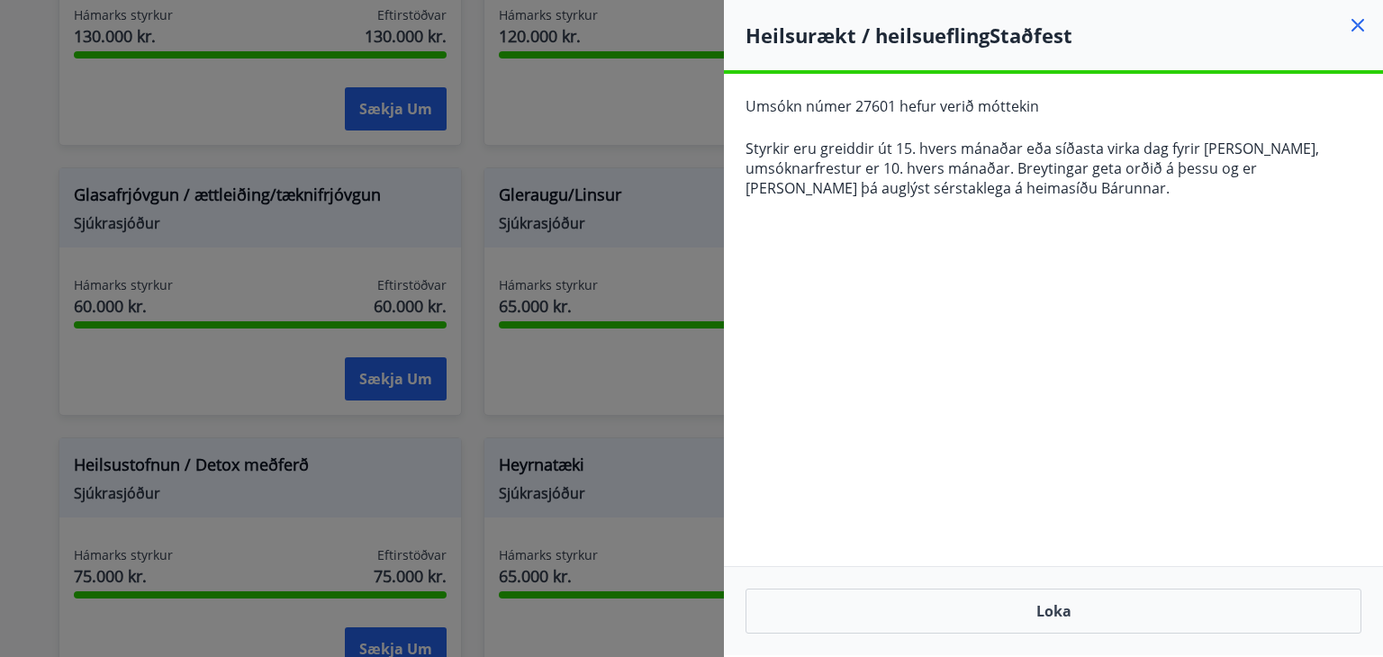
click at [1356, 21] on icon at bounding box center [1358, 25] width 22 height 22
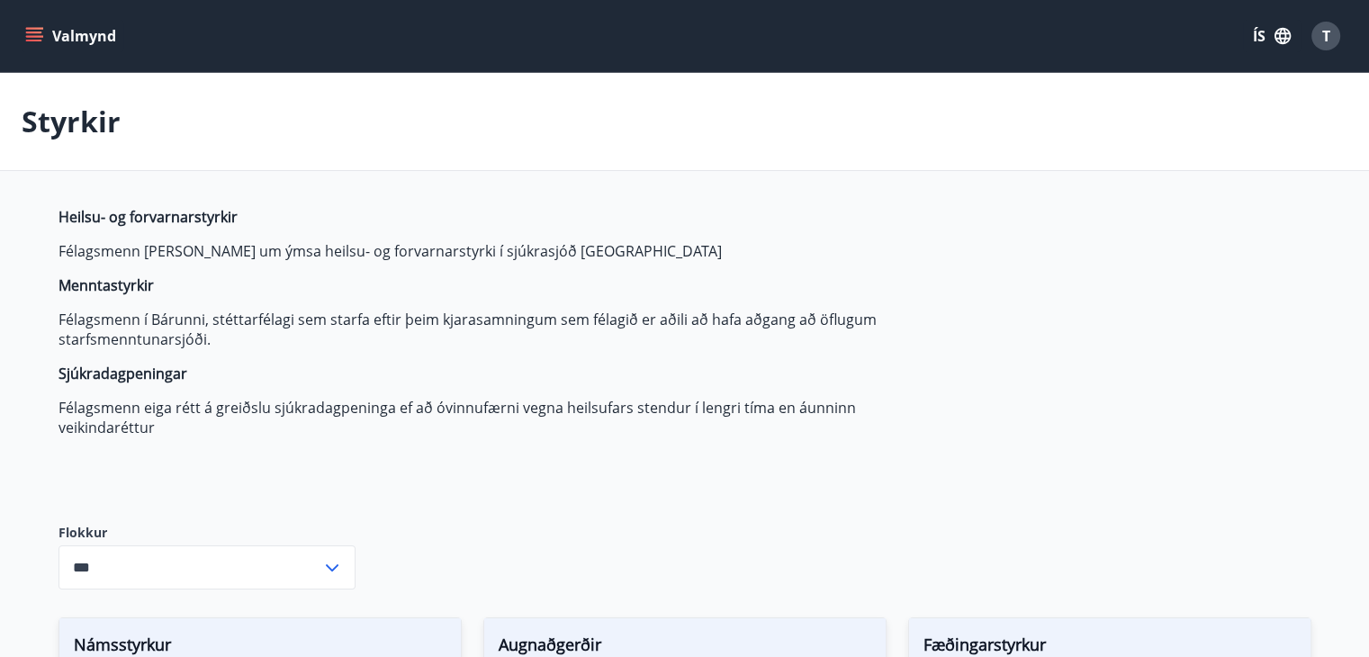
type input "***"
click at [1314, 31] on div "T" at bounding box center [1326, 36] width 29 height 29
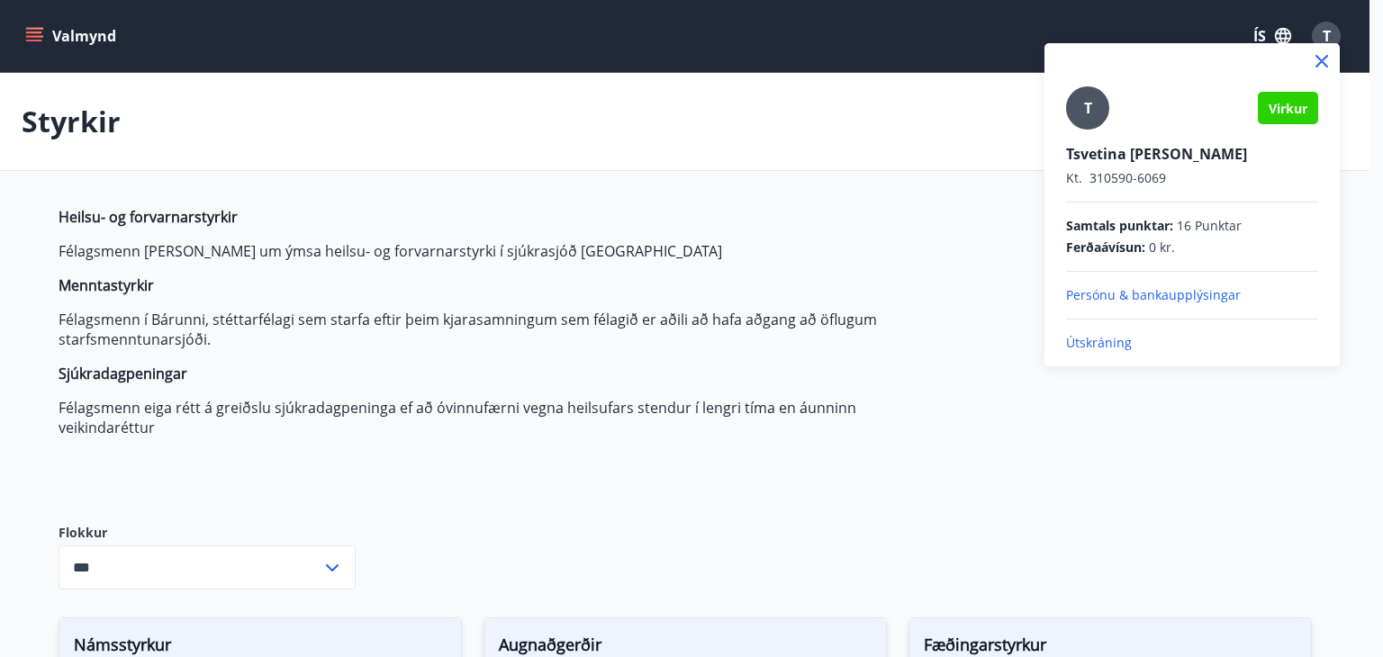
click at [1079, 342] on p "Útskráning" at bounding box center [1192, 343] width 252 height 18
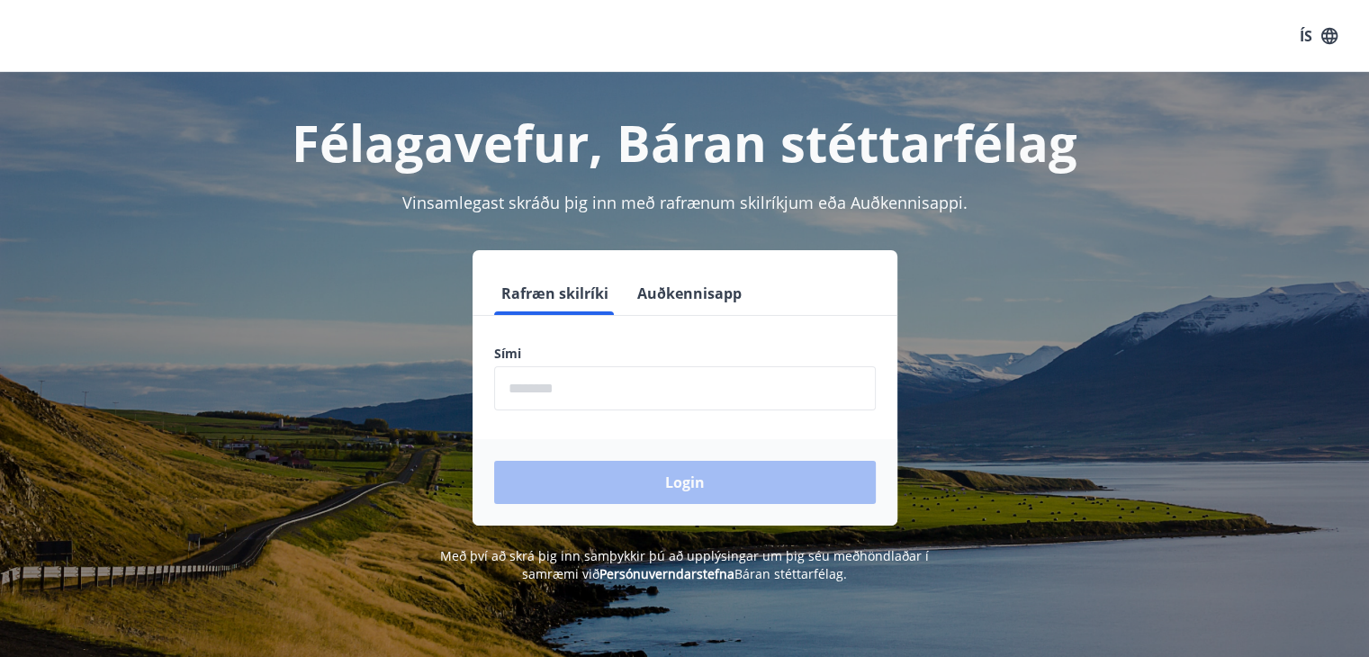
click at [807, 372] on input "phone" at bounding box center [685, 388] width 382 height 44
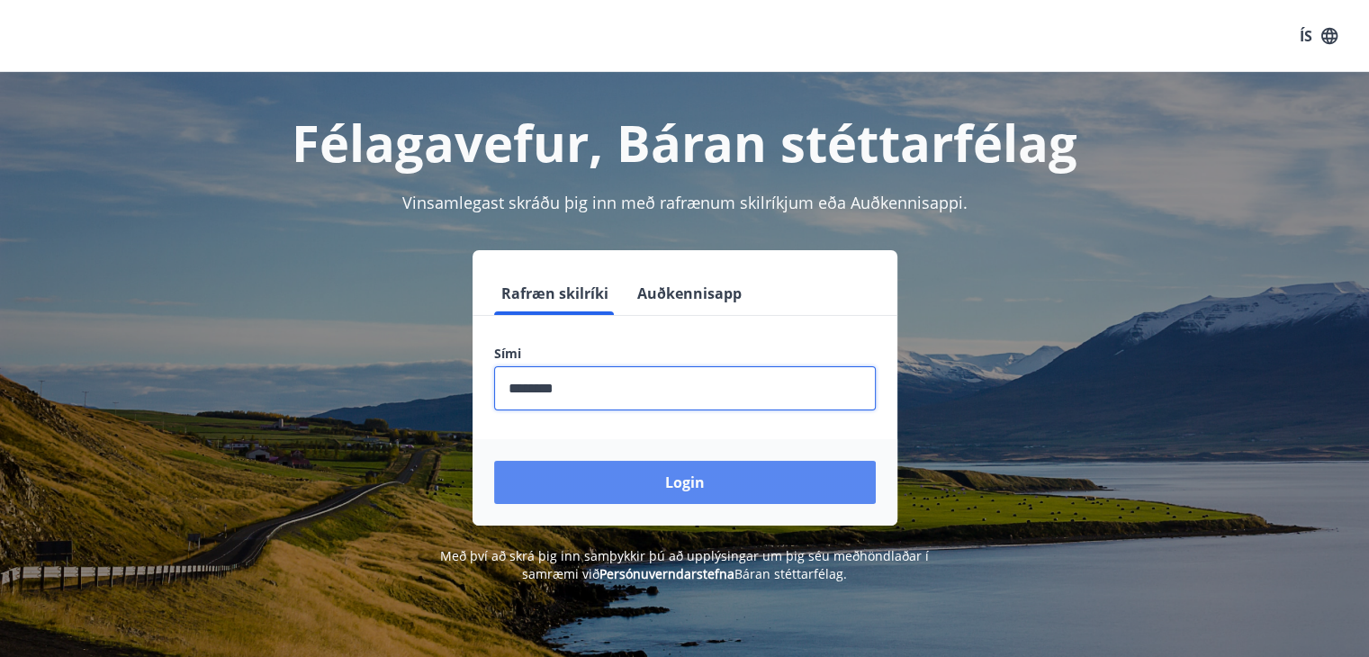
type input "********"
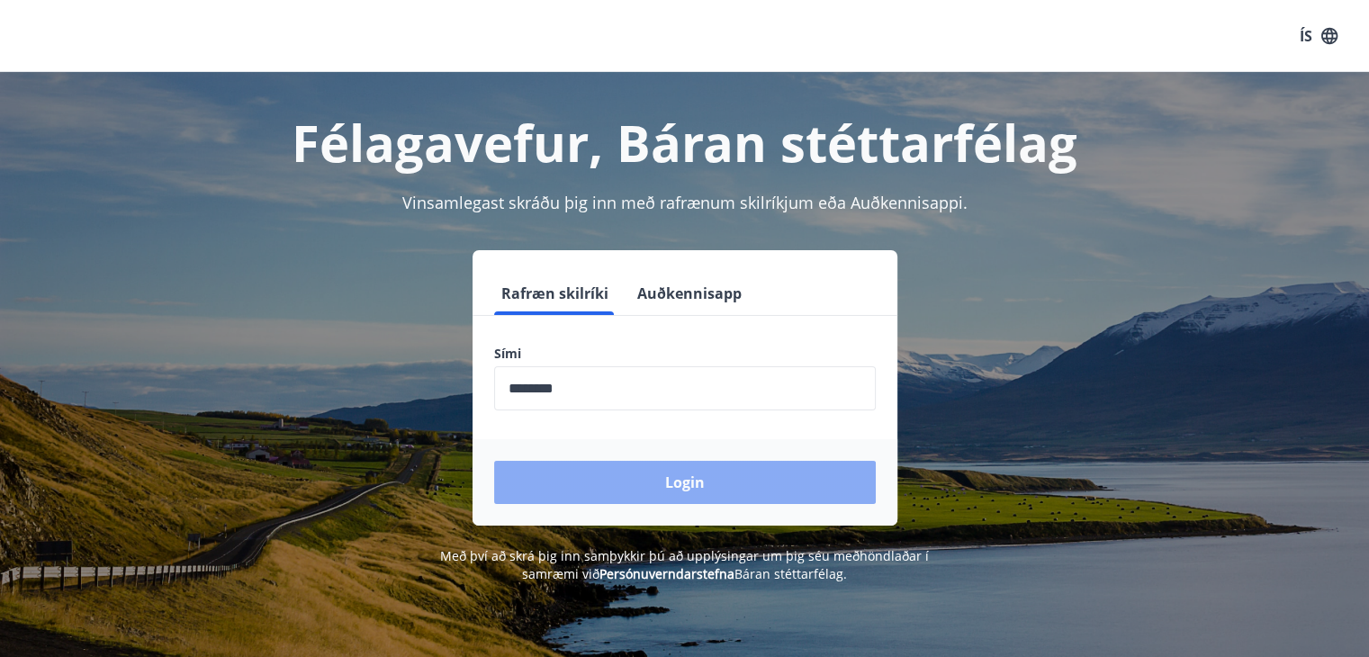
click at [738, 476] on button "Login" at bounding box center [685, 482] width 382 height 43
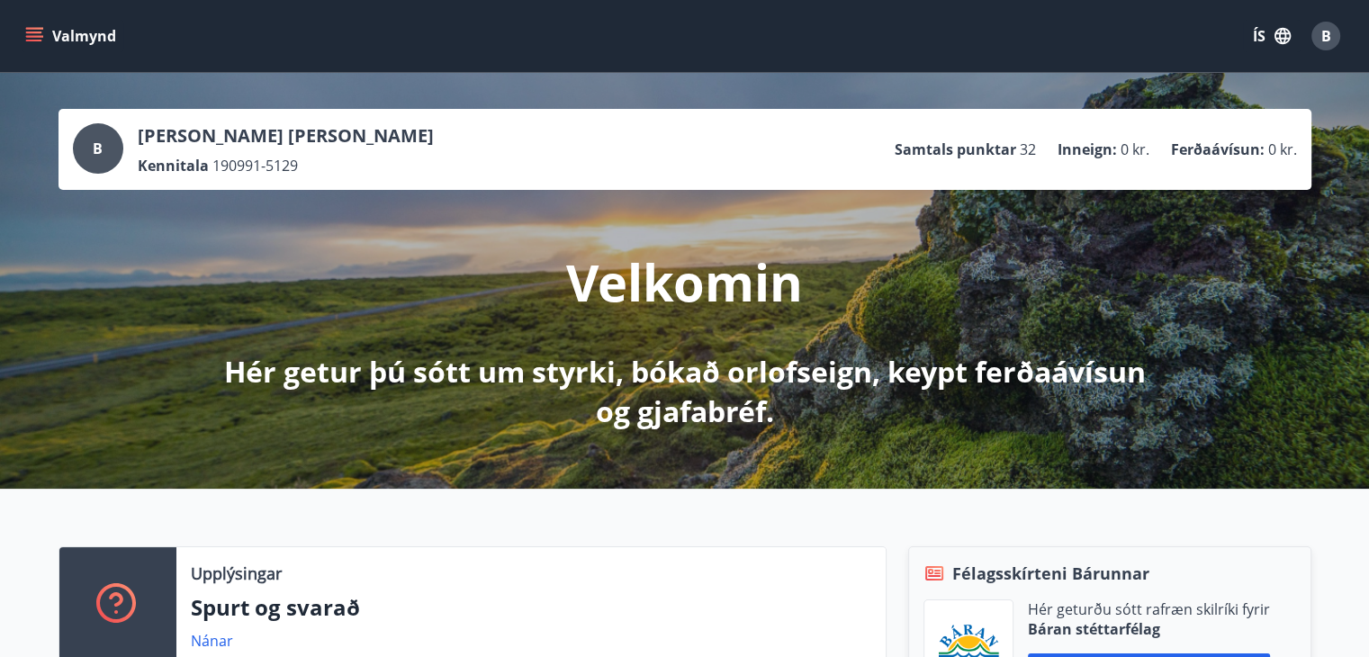
click at [43, 35] on button "Valmynd" at bounding box center [73, 36] width 102 height 32
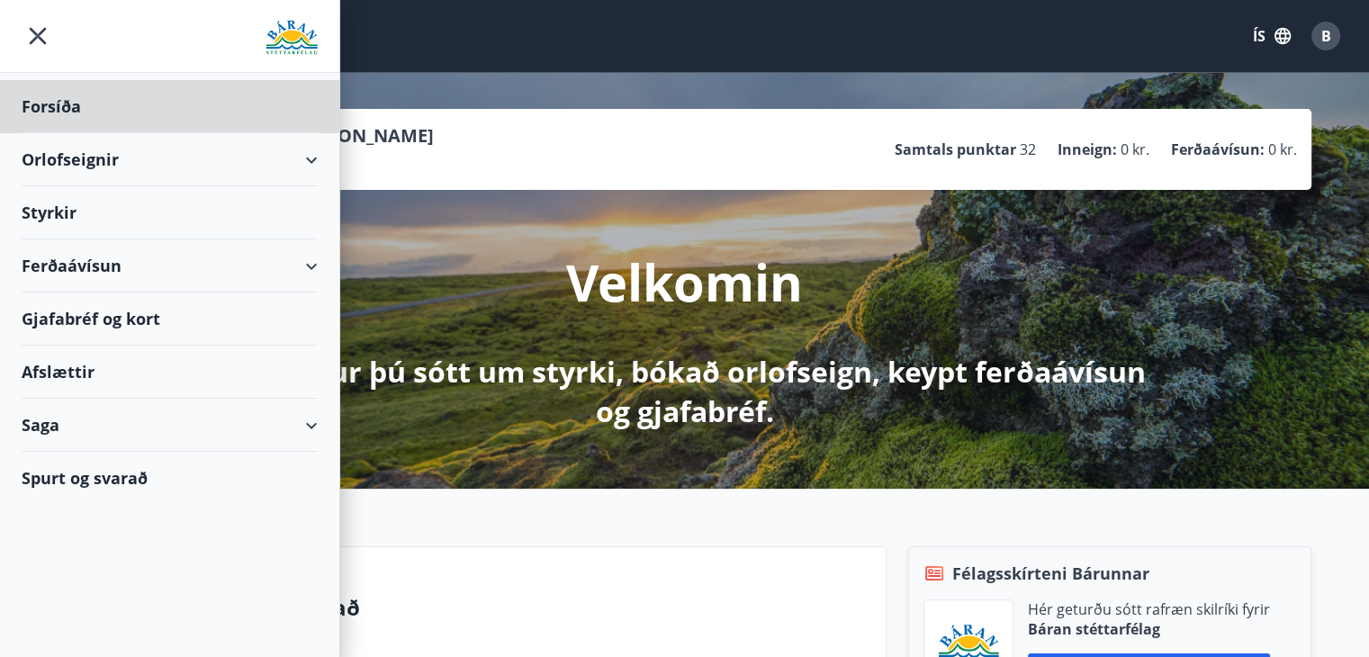
click at [148, 210] on div "Styrkir" at bounding box center [170, 212] width 296 height 53
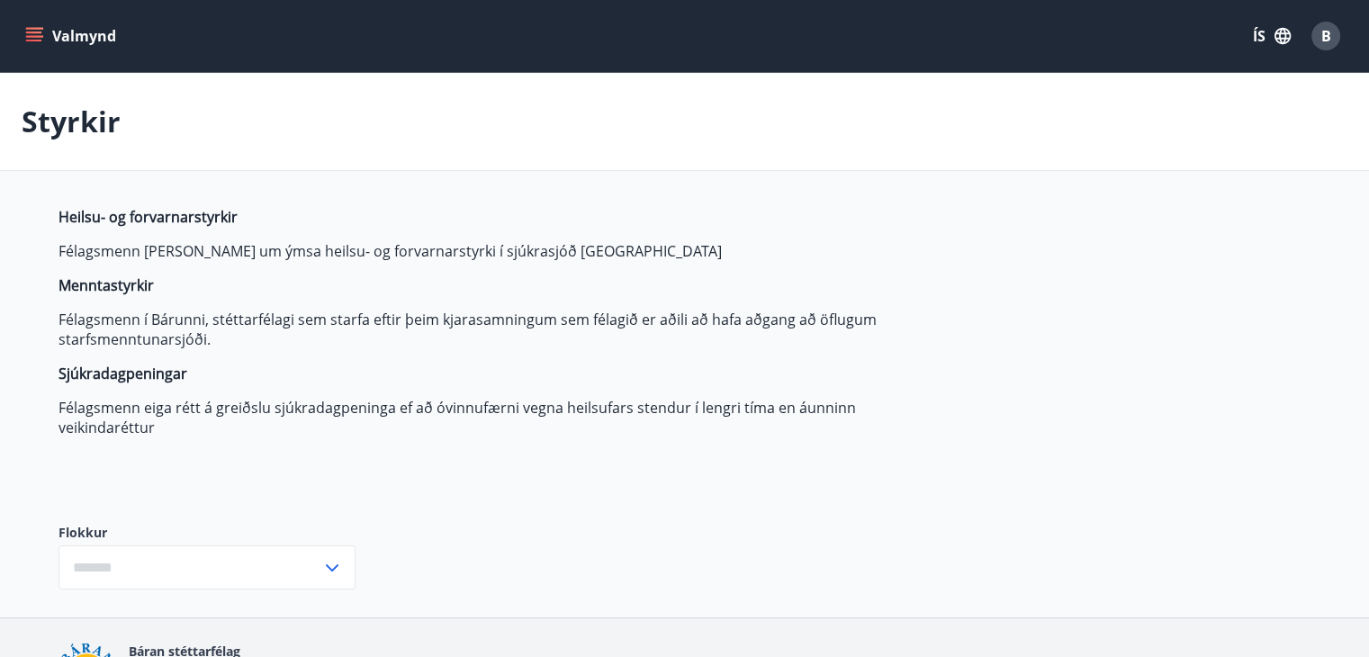
type input "***"
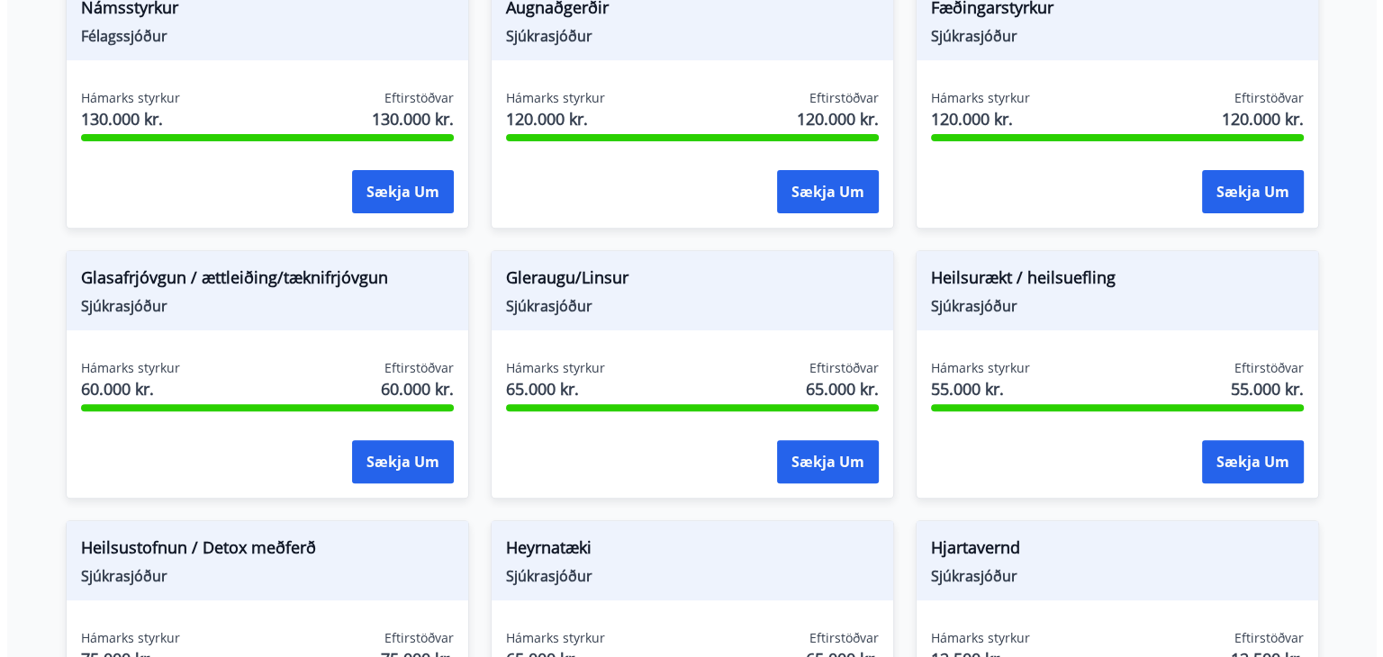
scroll to position [627, 0]
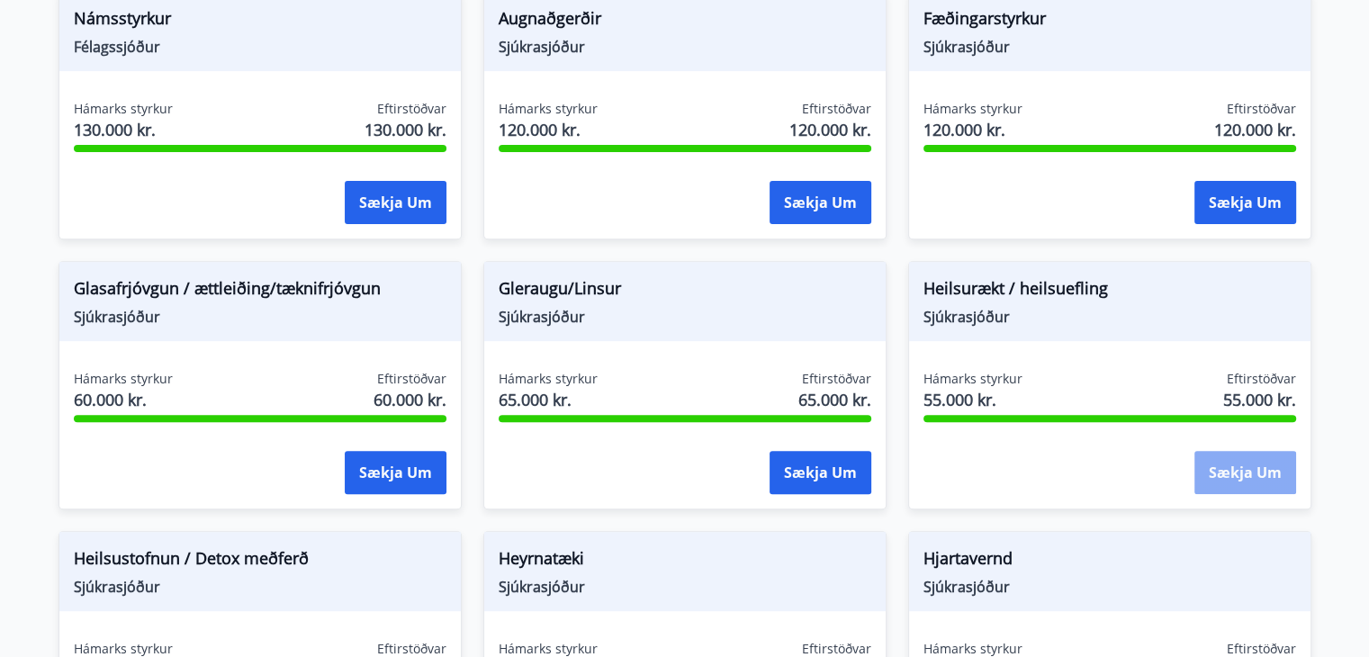
click at [1239, 465] on button "Sækja um" at bounding box center [1246, 472] width 102 height 43
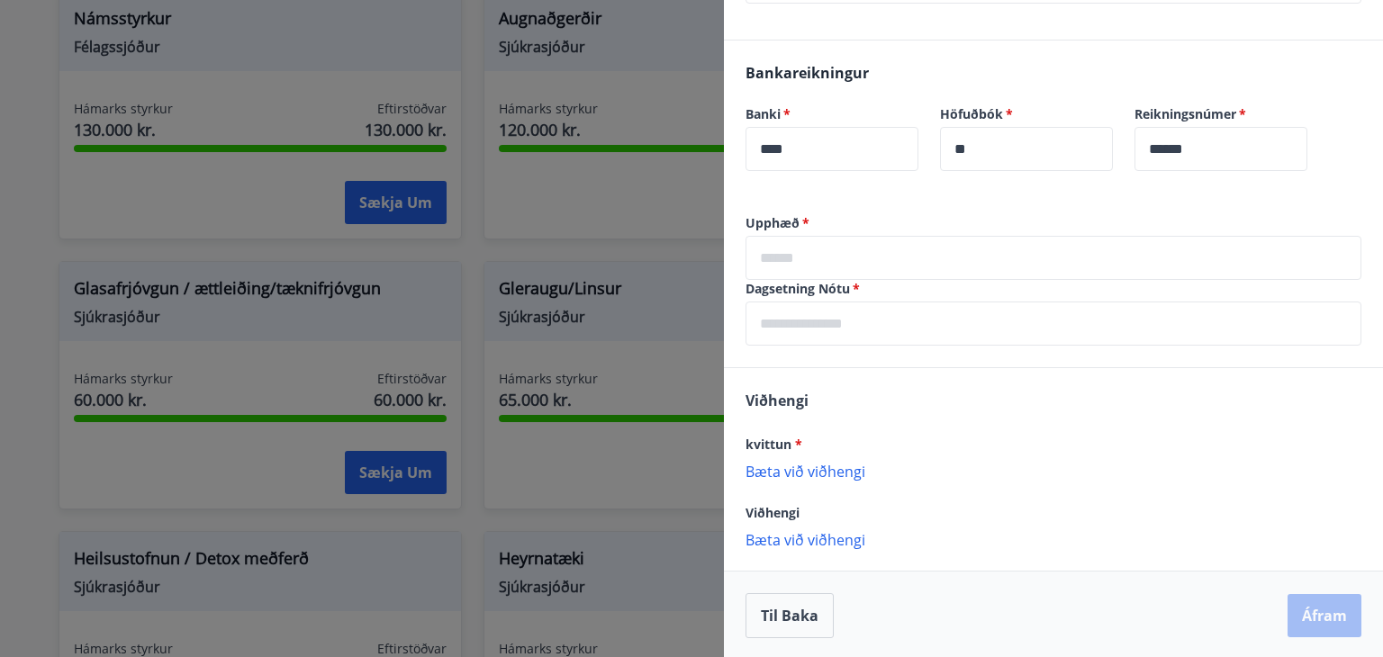
scroll to position [393, 0]
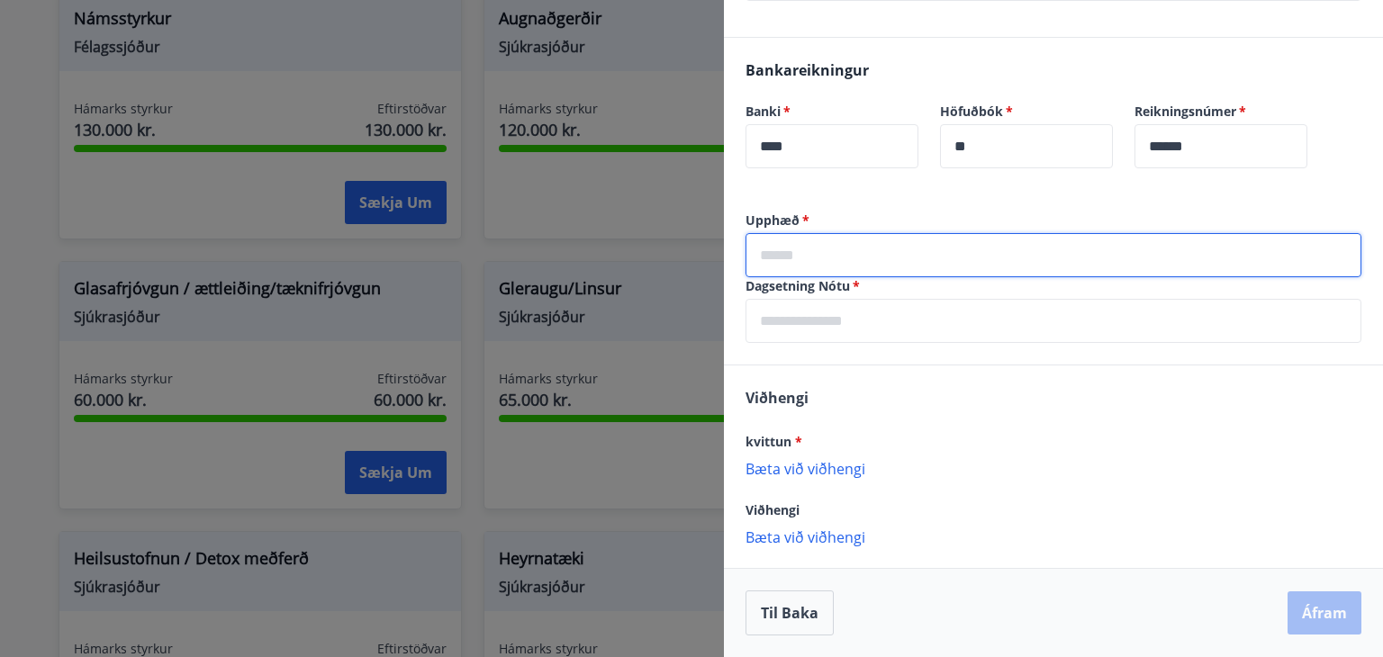
click at [861, 253] on input "text" at bounding box center [1053, 255] width 616 height 44
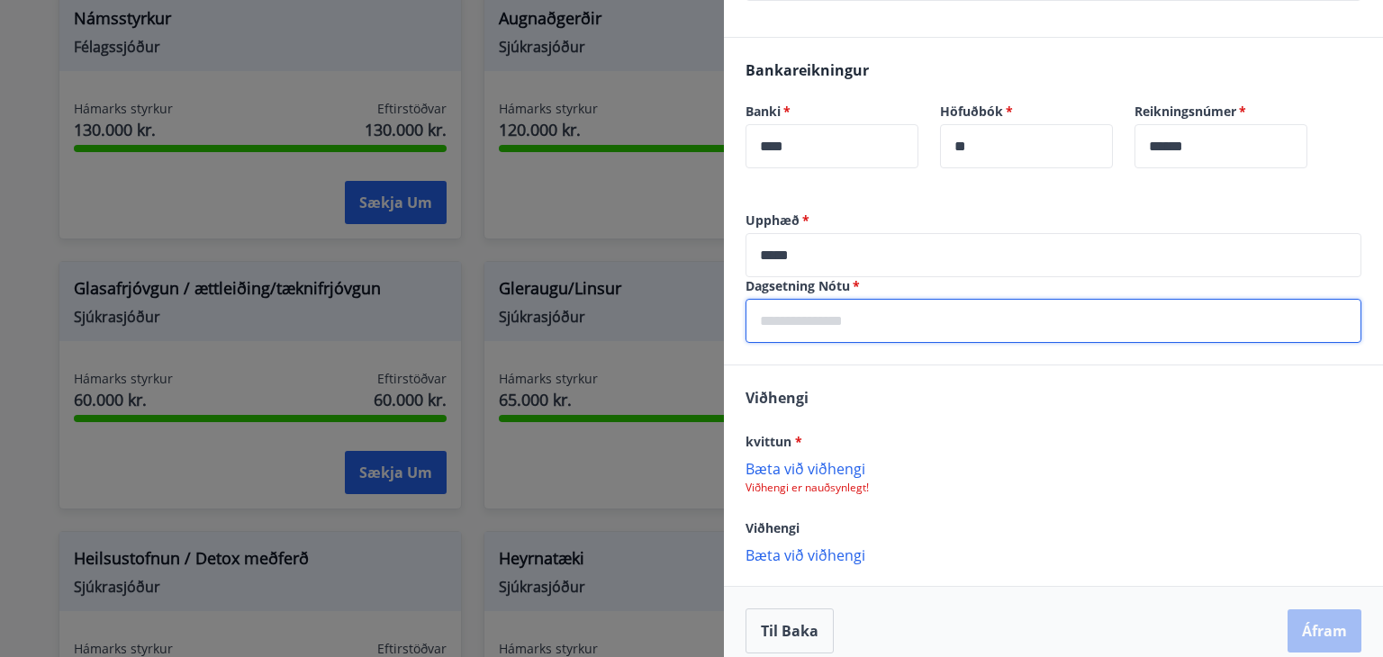
click at [955, 317] on input "text" at bounding box center [1053, 321] width 616 height 44
click at [826, 242] on input "*****" at bounding box center [1053, 255] width 616 height 44
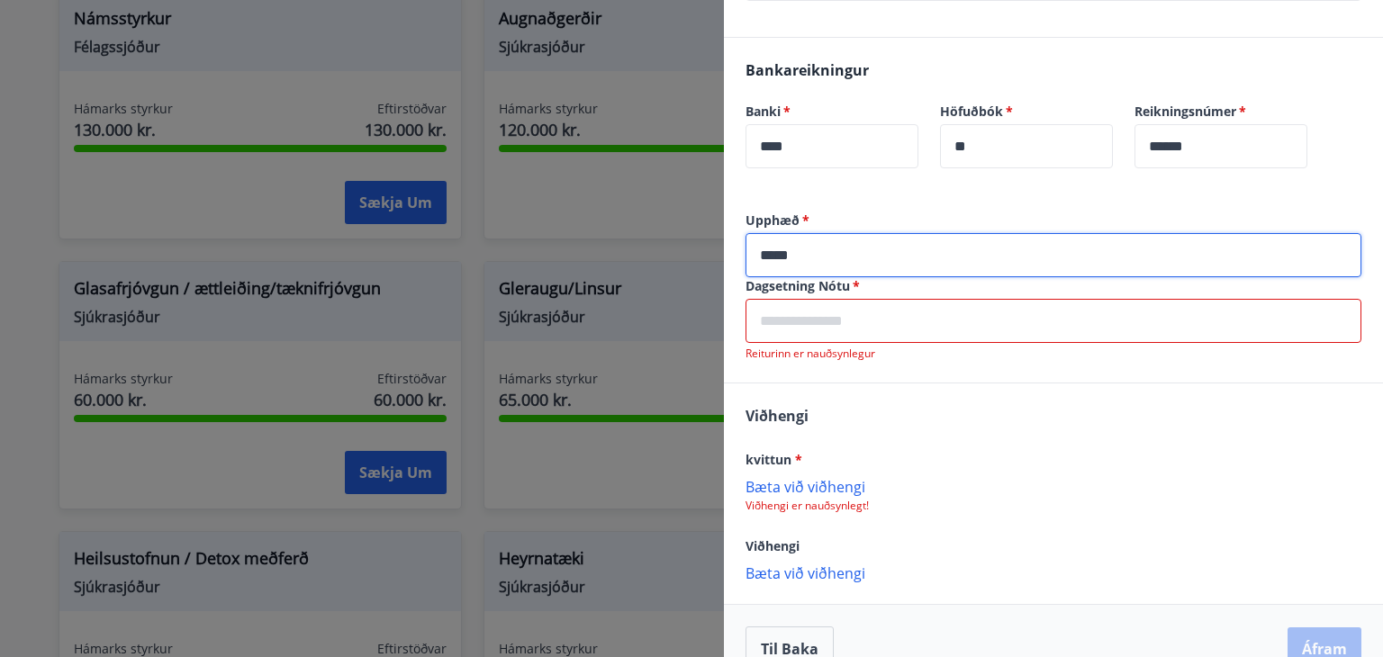
type input "*****"
click at [853, 314] on input "text" at bounding box center [1053, 321] width 616 height 44
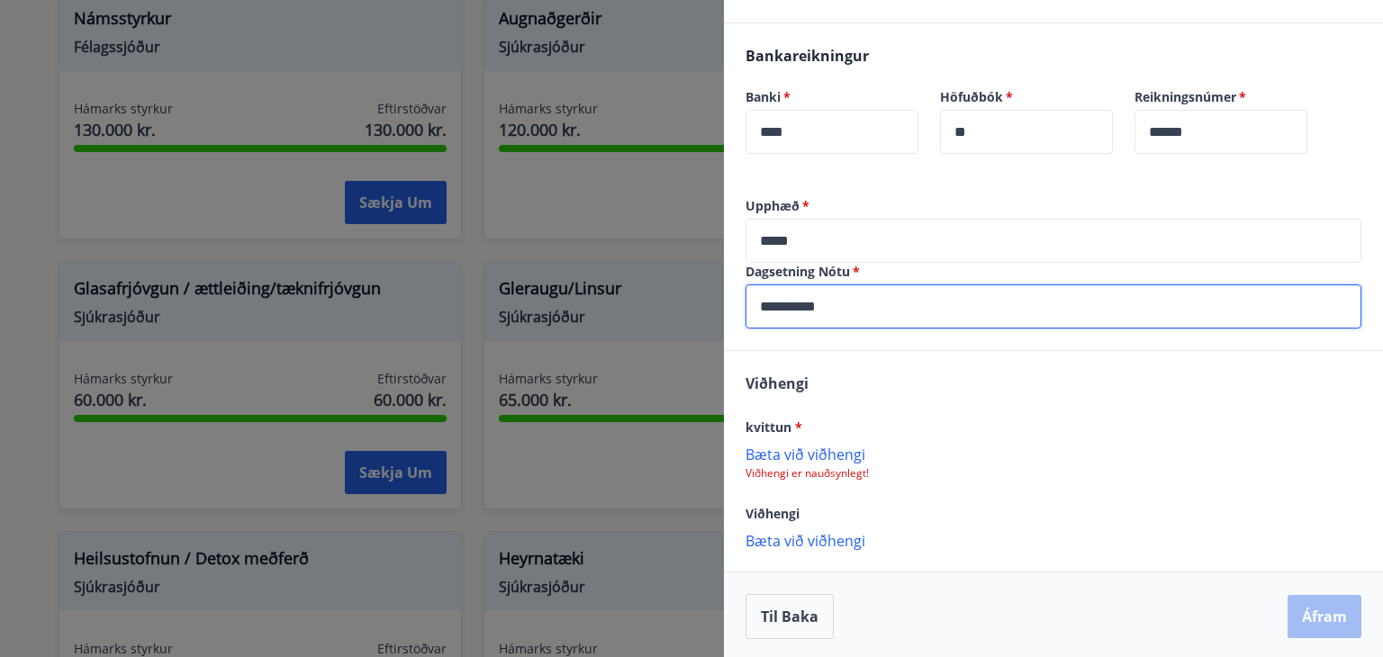
scroll to position [411, 0]
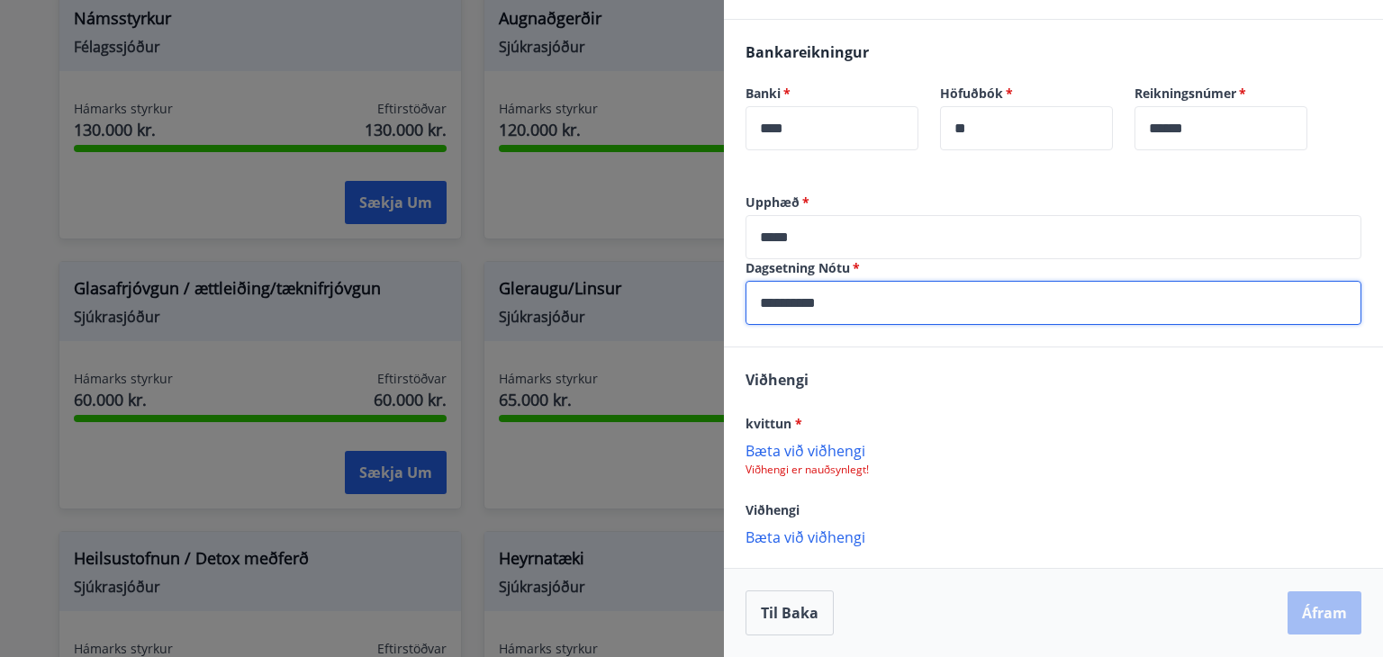
type input "**********"
click at [830, 447] on p "Bæta við viðhengi" at bounding box center [1053, 450] width 616 height 18
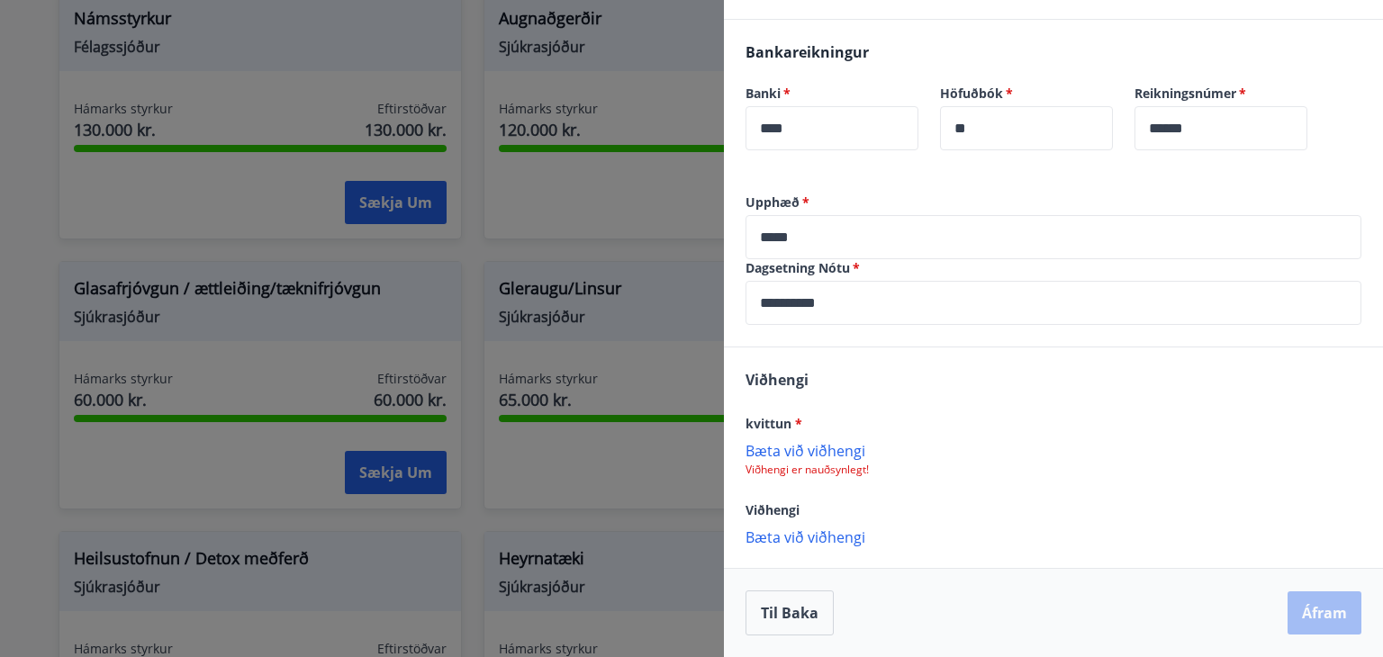
click at [804, 447] on p "Bæta við viðhengi" at bounding box center [1053, 450] width 616 height 18
click at [1306, 605] on button "Áfram" at bounding box center [1324, 614] width 74 height 43
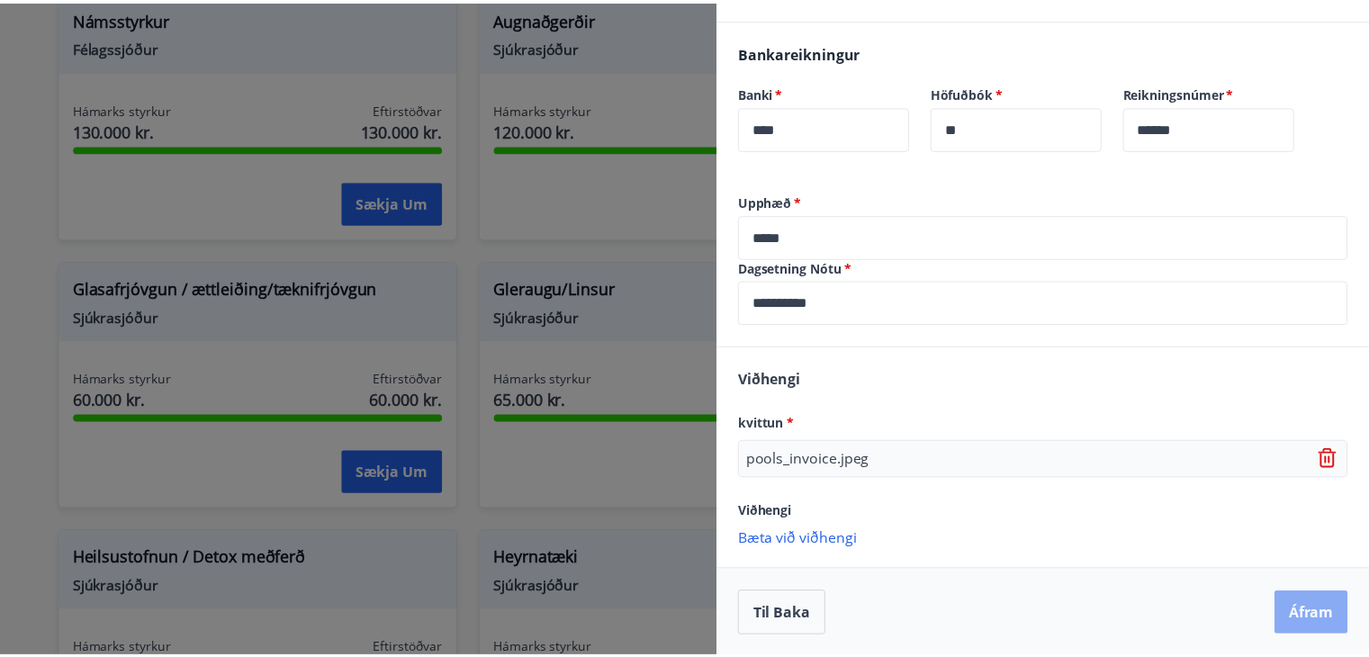
scroll to position [0, 0]
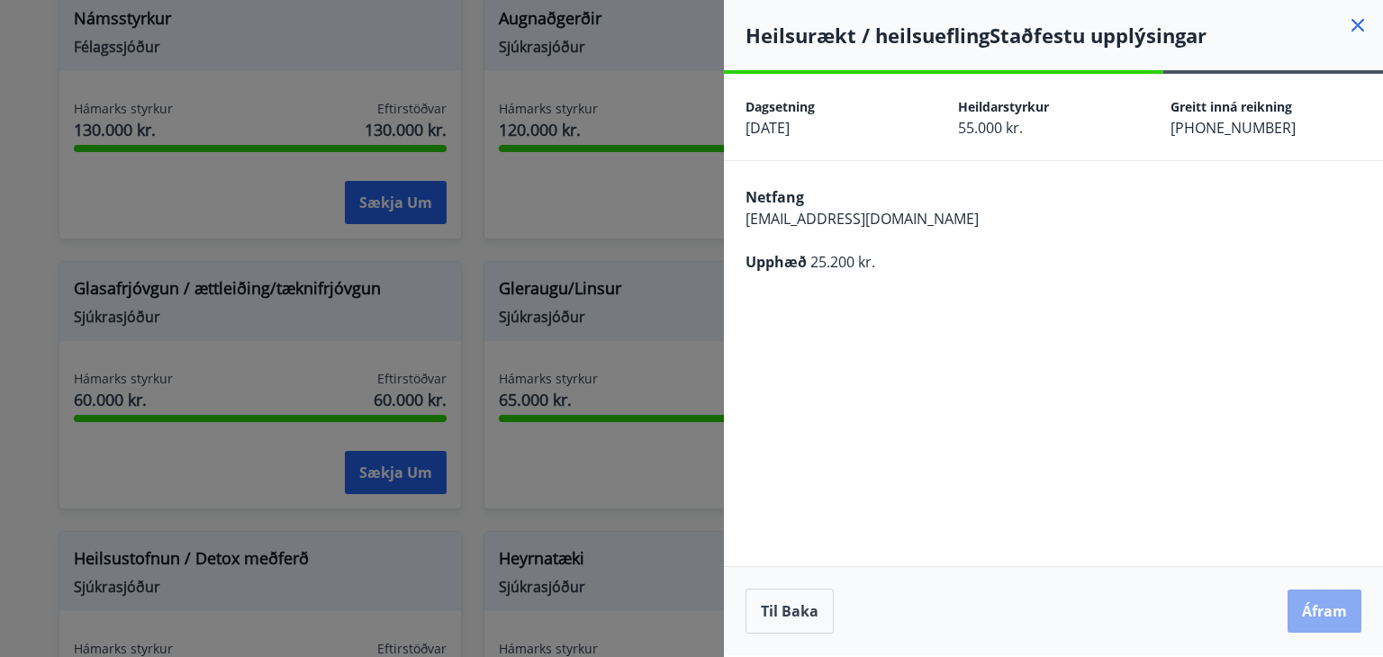
click at [1342, 612] on button "Áfram" at bounding box center [1324, 611] width 74 height 43
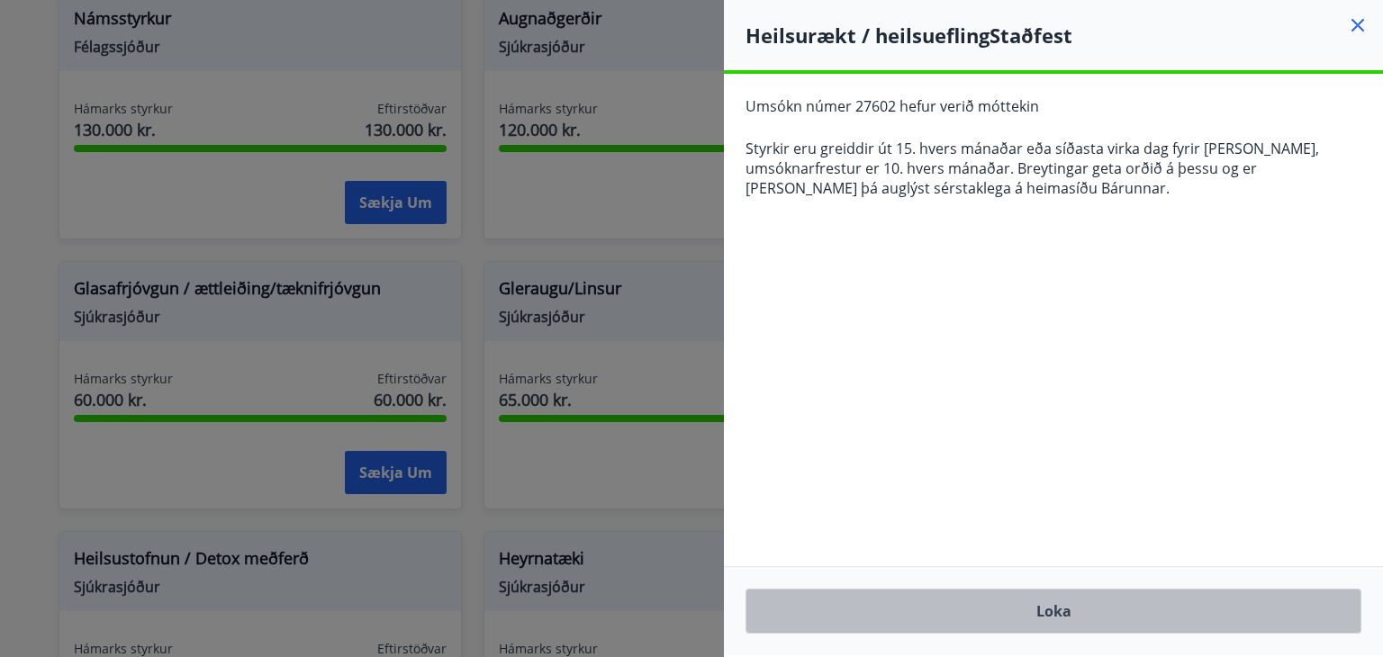
click at [1098, 618] on button "Loka" at bounding box center [1053, 611] width 616 height 45
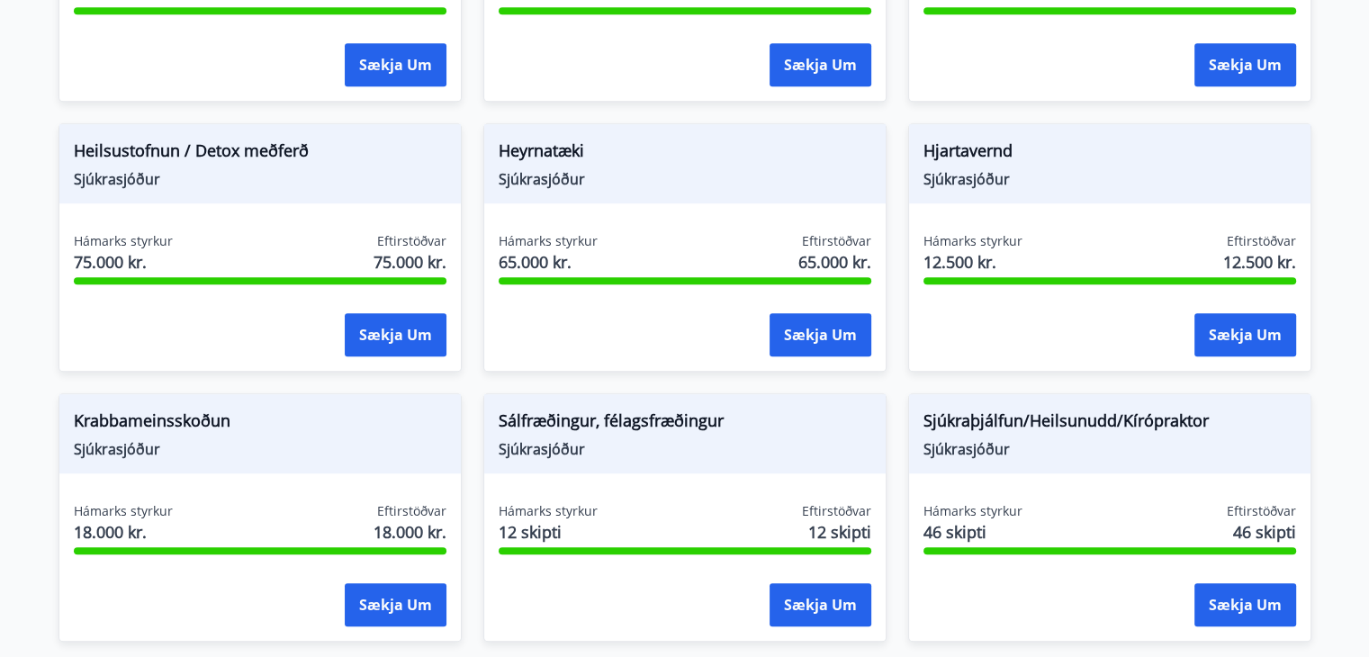
scroll to position [1024, 0]
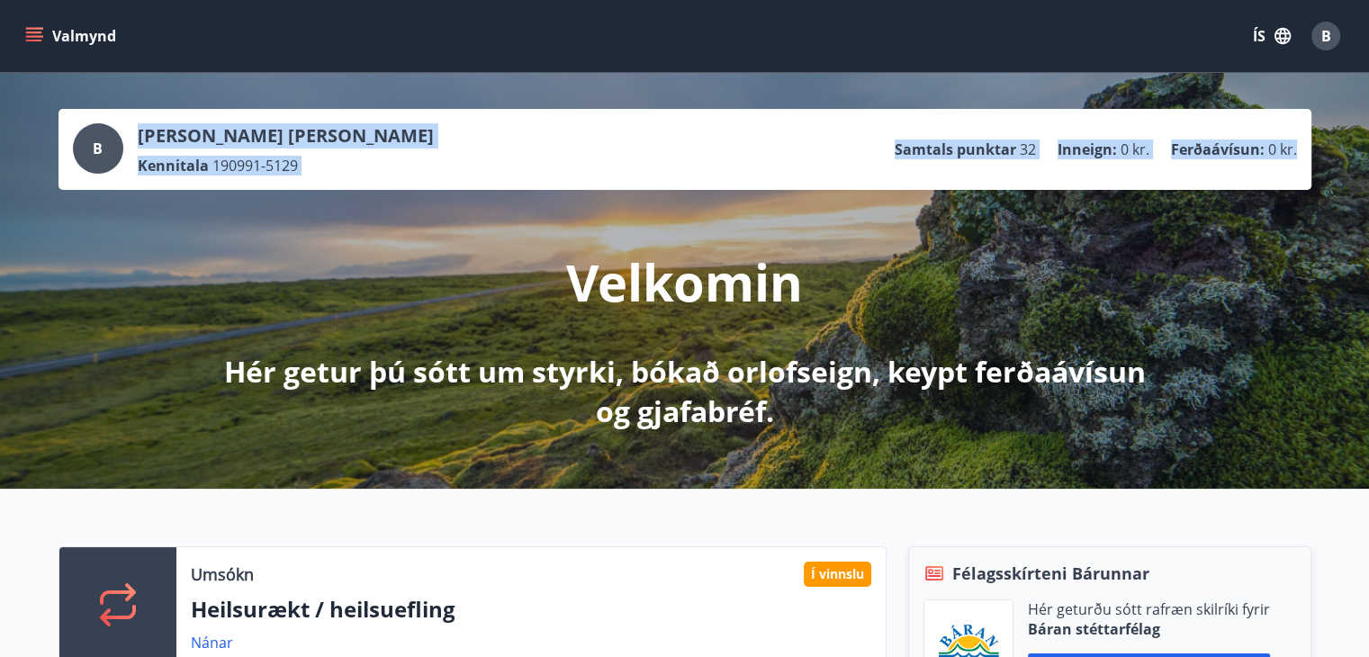
drag, startPoint x: 1368, startPoint y: 95, endPoint x: 1379, endPoint y: 122, distance: 29.1
click at [1354, 235] on div "B [PERSON_NAME] [PERSON_NAME] Kennitala 190991-5129 Samtals punktar 32 Inneign …" at bounding box center [684, 281] width 1369 height 416
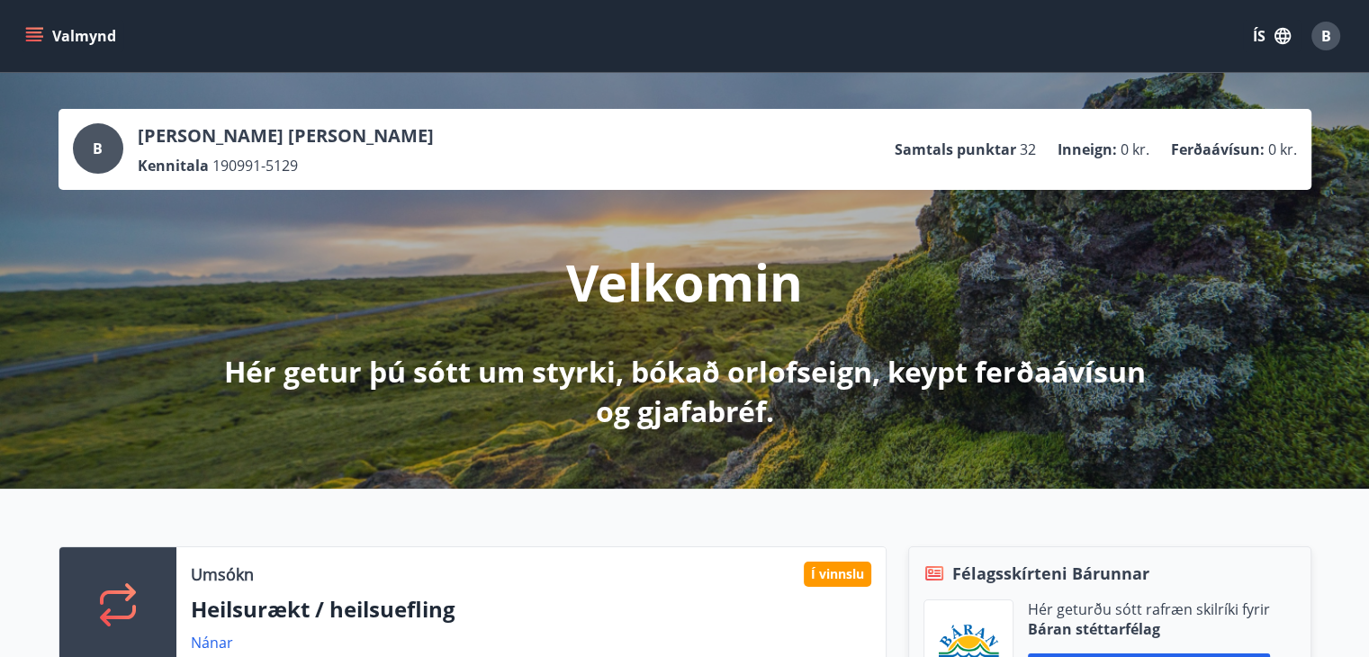
click at [1339, 228] on div "B [PERSON_NAME] [PERSON_NAME] Kennitala 190991-5129 Samtals punktar 32 Inneign …" at bounding box center [684, 281] width 1369 height 416
click at [23, 32] on button "Valmynd" at bounding box center [73, 36] width 102 height 32
click at [615, 87] on div "B [PERSON_NAME] [PERSON_NAME] Kennitala 190991-5129 Samtals punktar 32 Inneign …" at bounding box center [684, 281] width 1369 height 416
click at [39, 25] on button "Valmynd" at bounding box center [73, 36] width 102 height 32
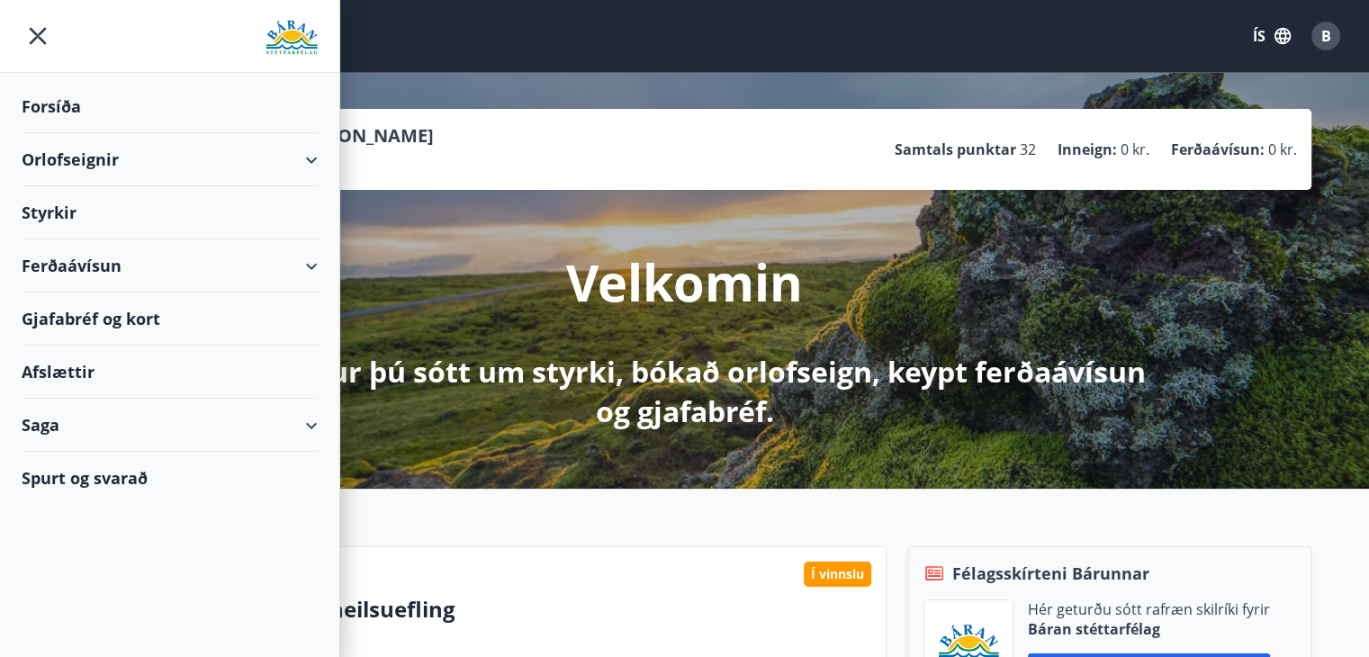
click at [422, 85] on div "B [PERSON_NAME] [PERSON_NAME] Kennitala 190991-5129 Samtals punktar 32 Inneign …" at bounding box center [684, 281] width 1369 height 416
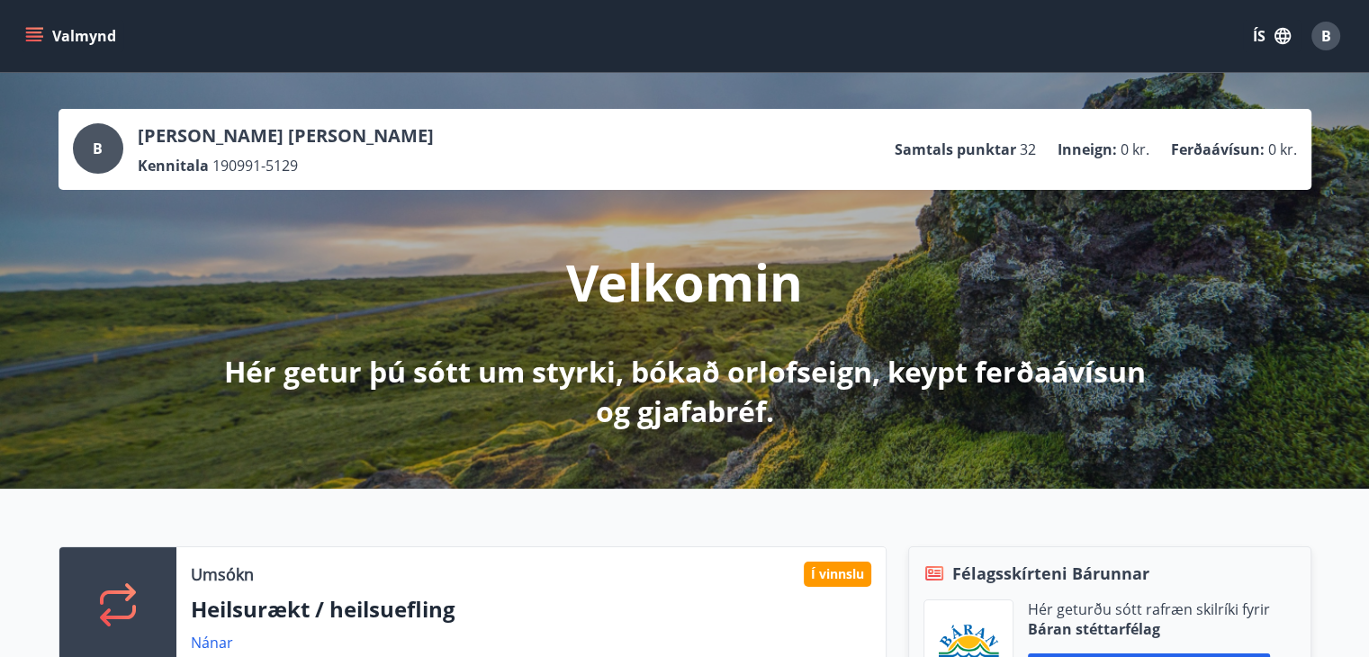
click at [40, 37] on icon "menu" at bounding box center [36, 36] width 20 height 2
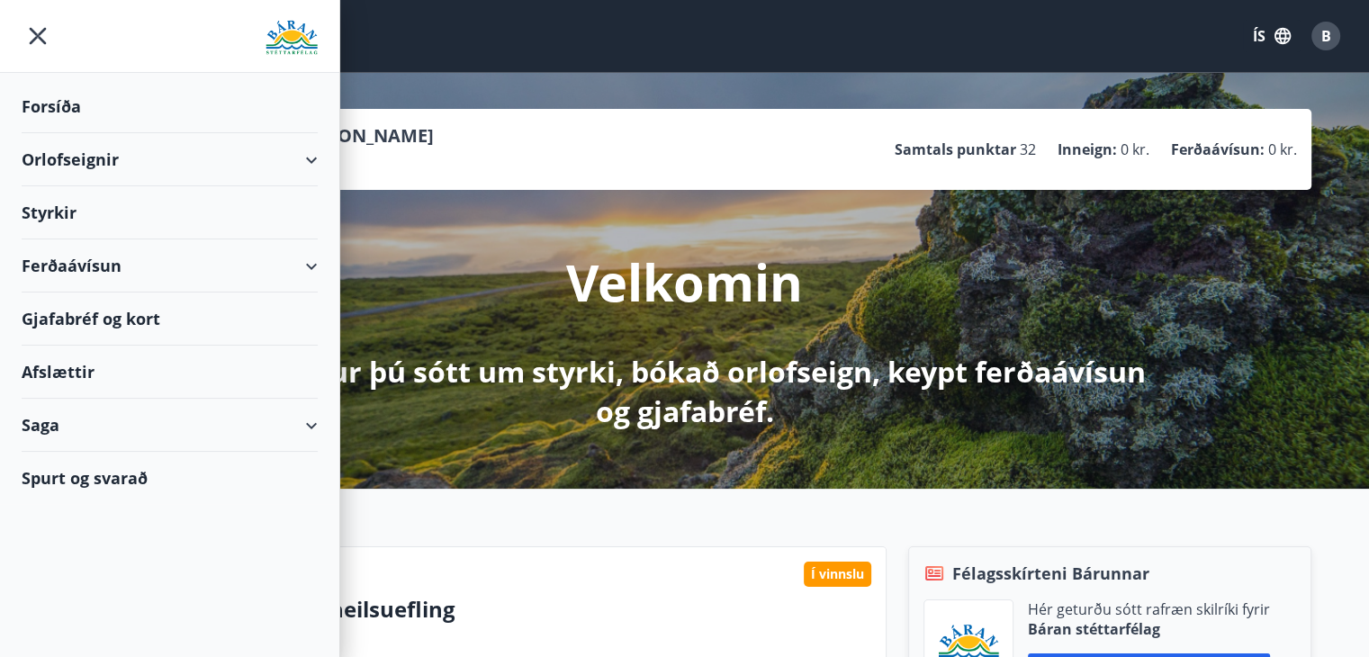
click at [104, 215] on div "Styrkir" at bounding box center [170, 212] width 296 height 53
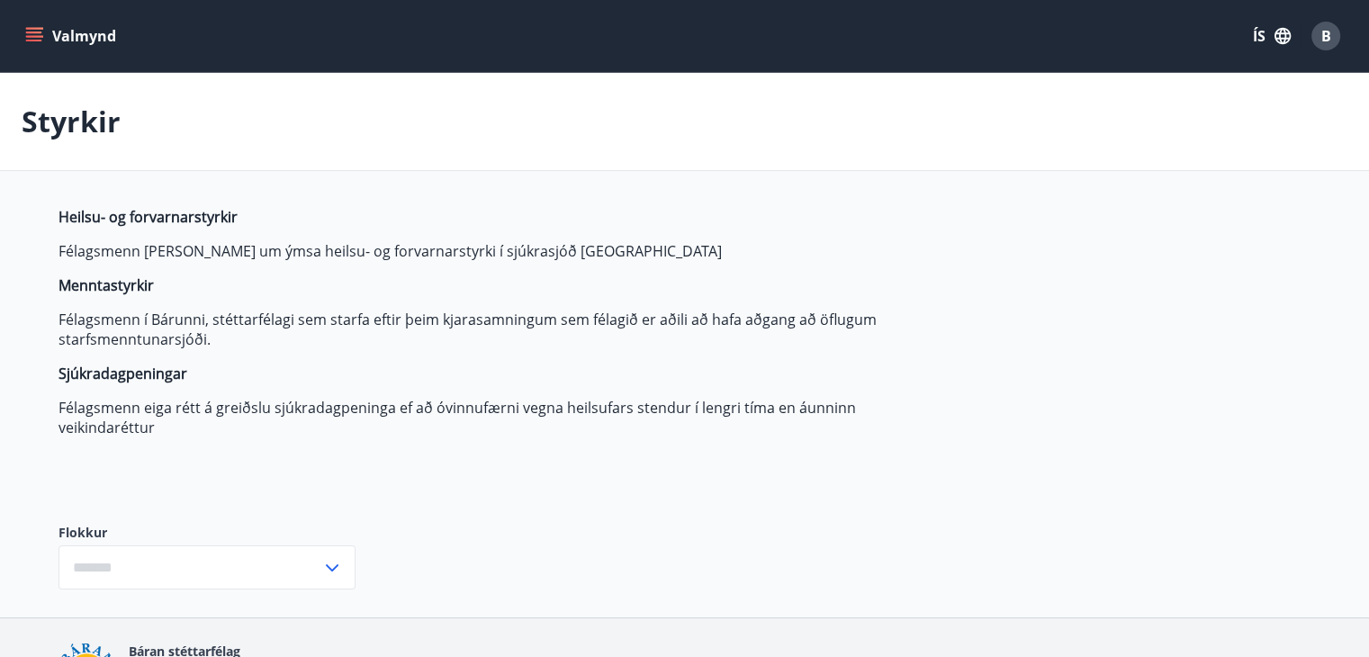
type input "***"
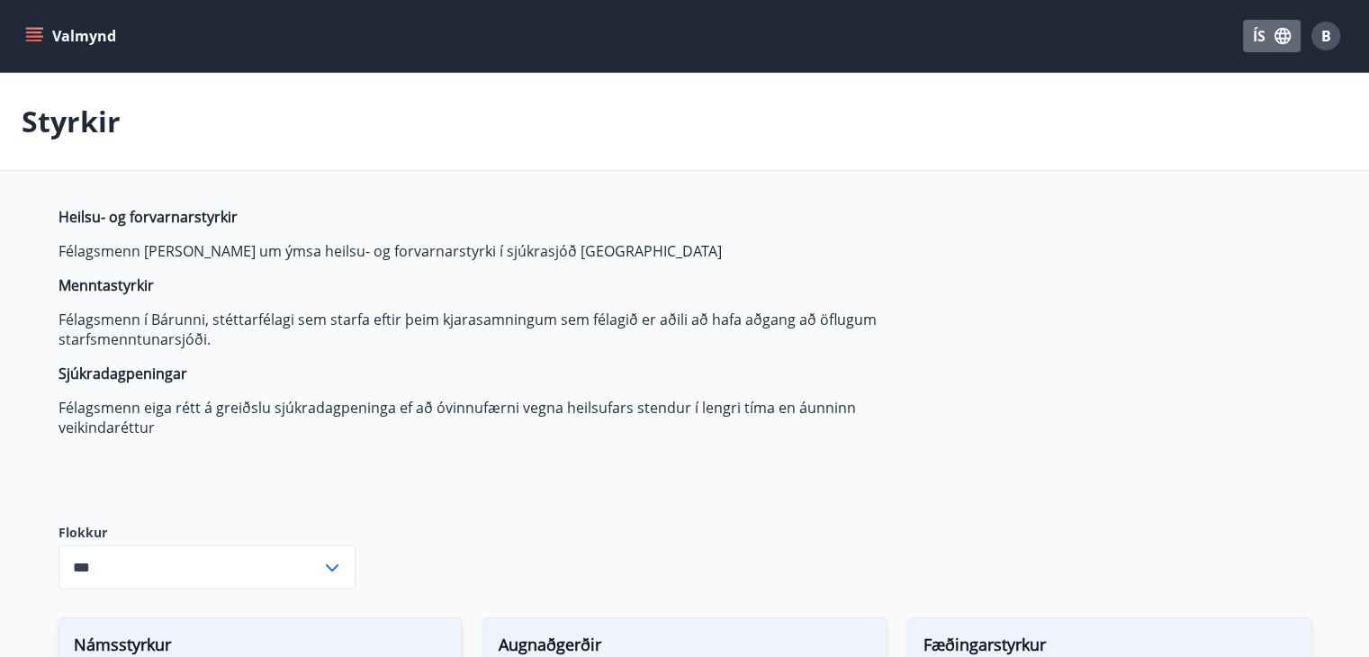
click at [1253, 41] on button "ÍS" at bounding box center [1272, 36] width 58 height 32
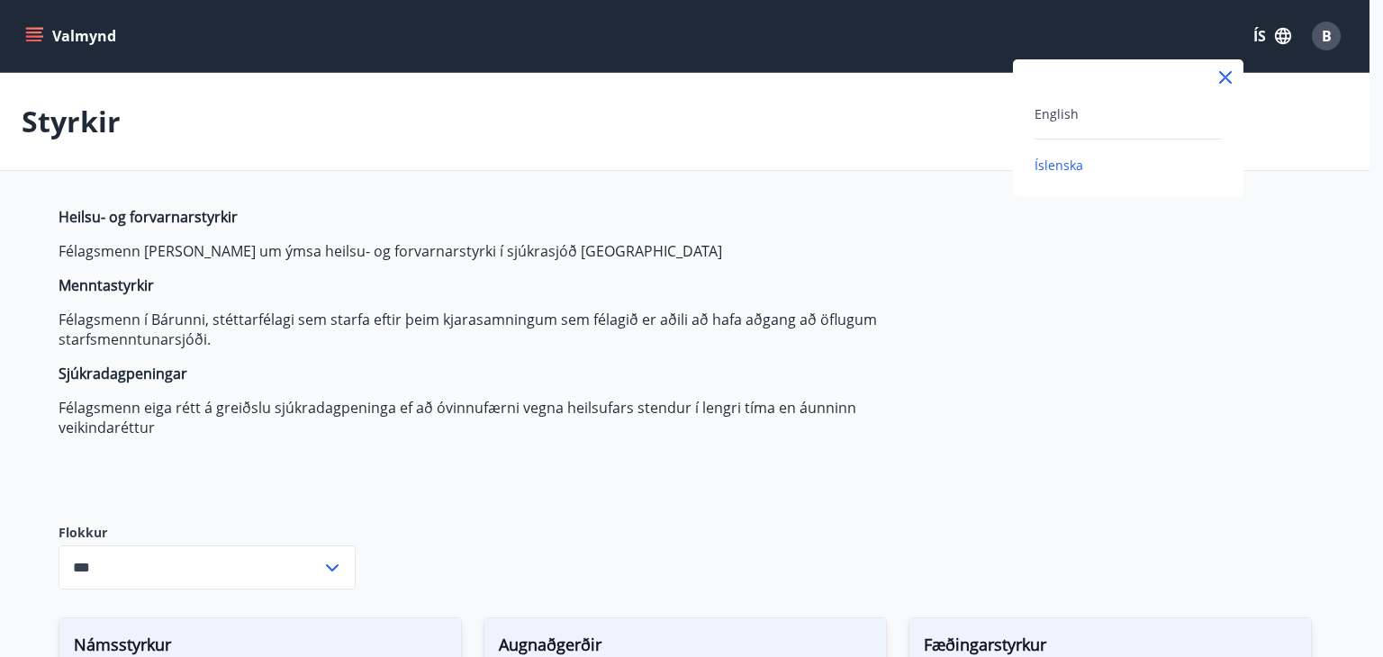
click at [1085, 102] on div "English Íslenska" at bounding box center [1128, 128] width 230 height 138
click at [1064, 123] on div "English" at bounding box center [1127, 114] width 187 height 22
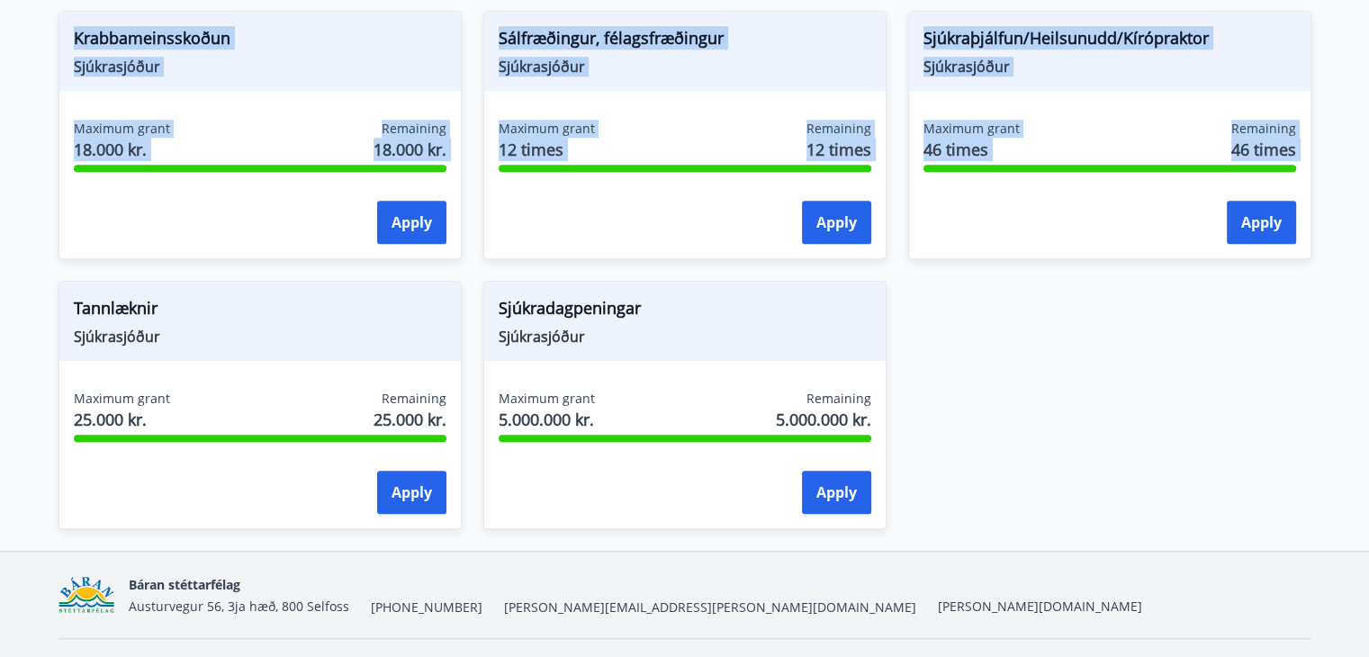
scroll to position [1459, 0]
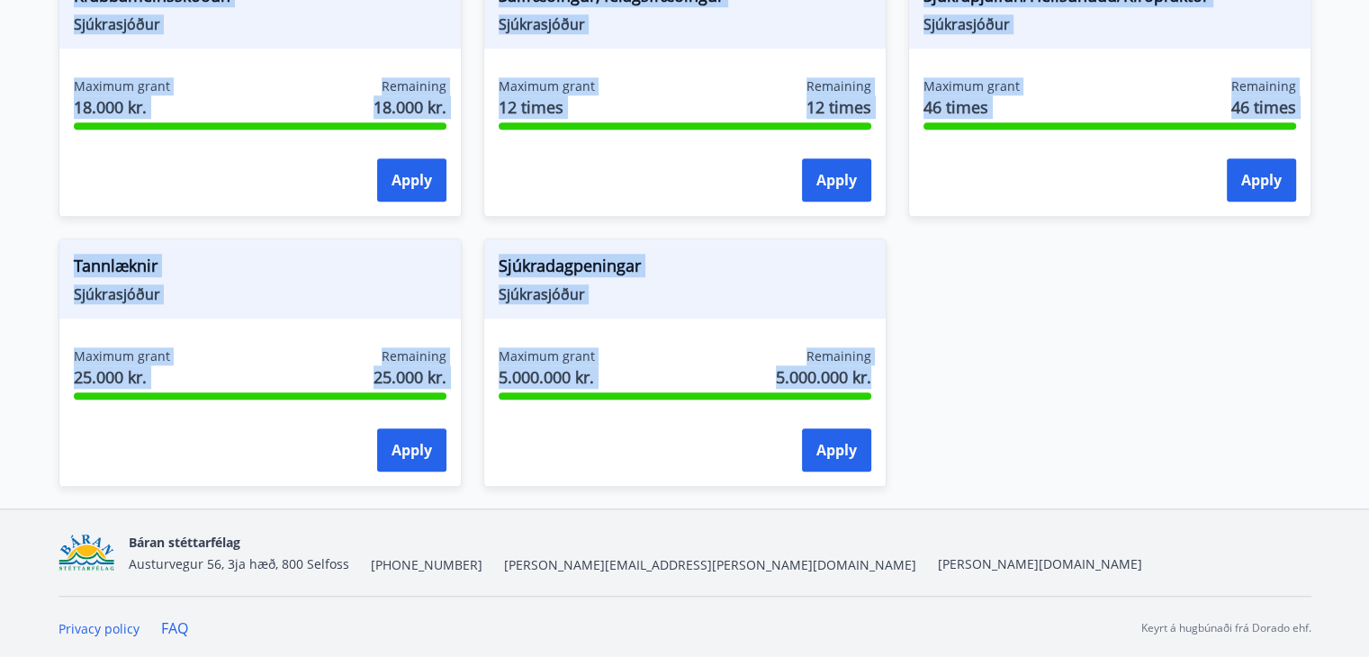
drag, startPoint x: 74, startPoint y: 195, endPoint x: 994, endPoint y: 455, distance: 955.9
copy div "Loremipsumd Sitametconse Adipisc elits 230.395 do. Eiusmodte 391.449 in. Utlab …"
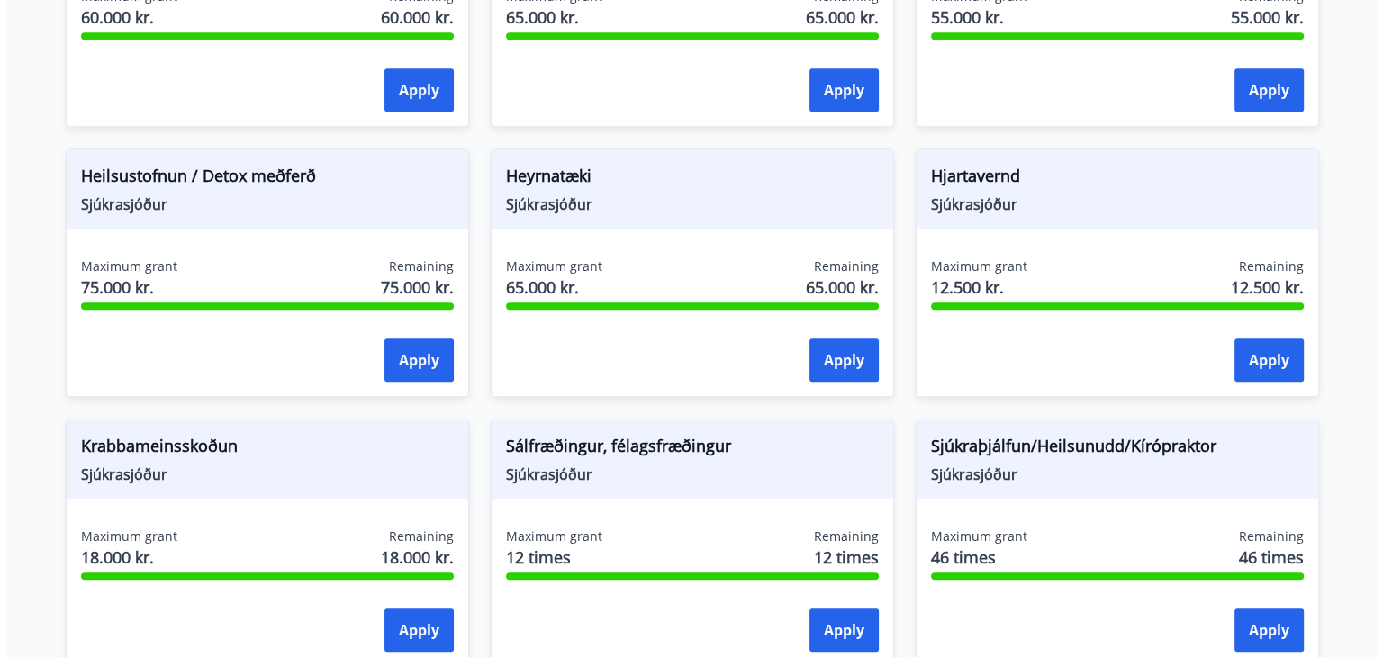
scroll to position [829, 0]
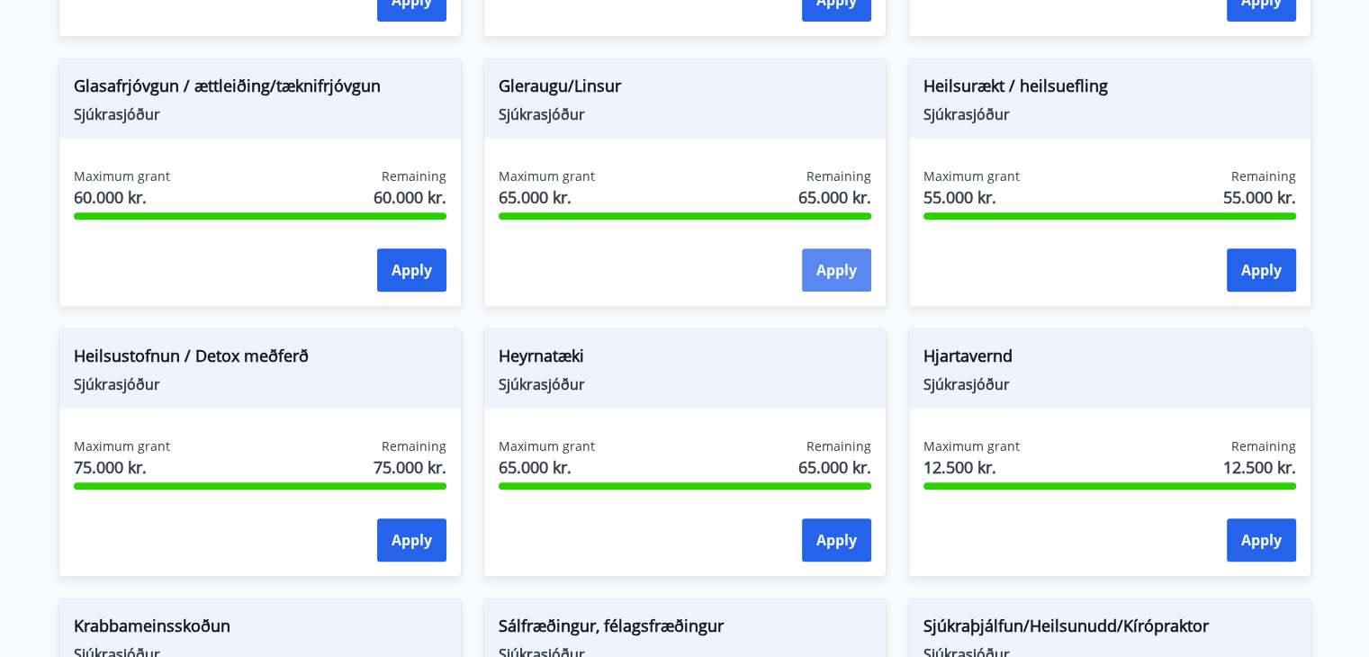
click at [811, 257] on button "Apply" at bounding box center [836, 269] width 69 height 43
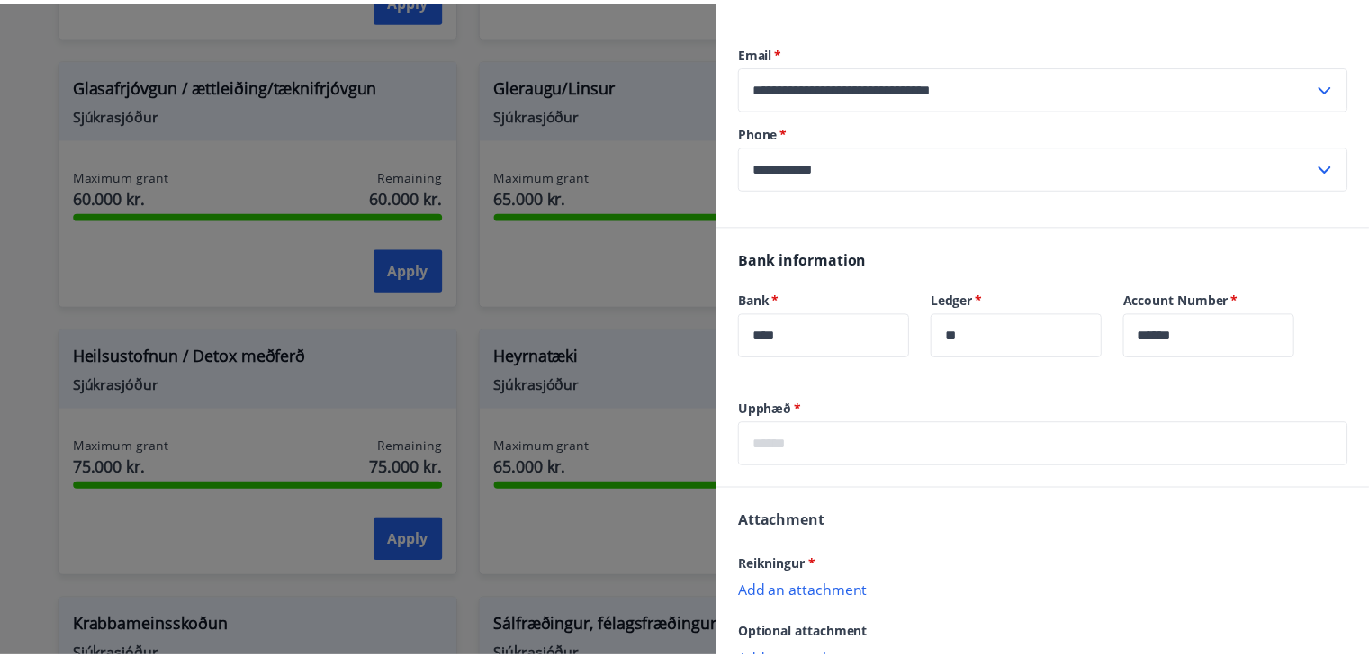
scroll to position [0, 0]
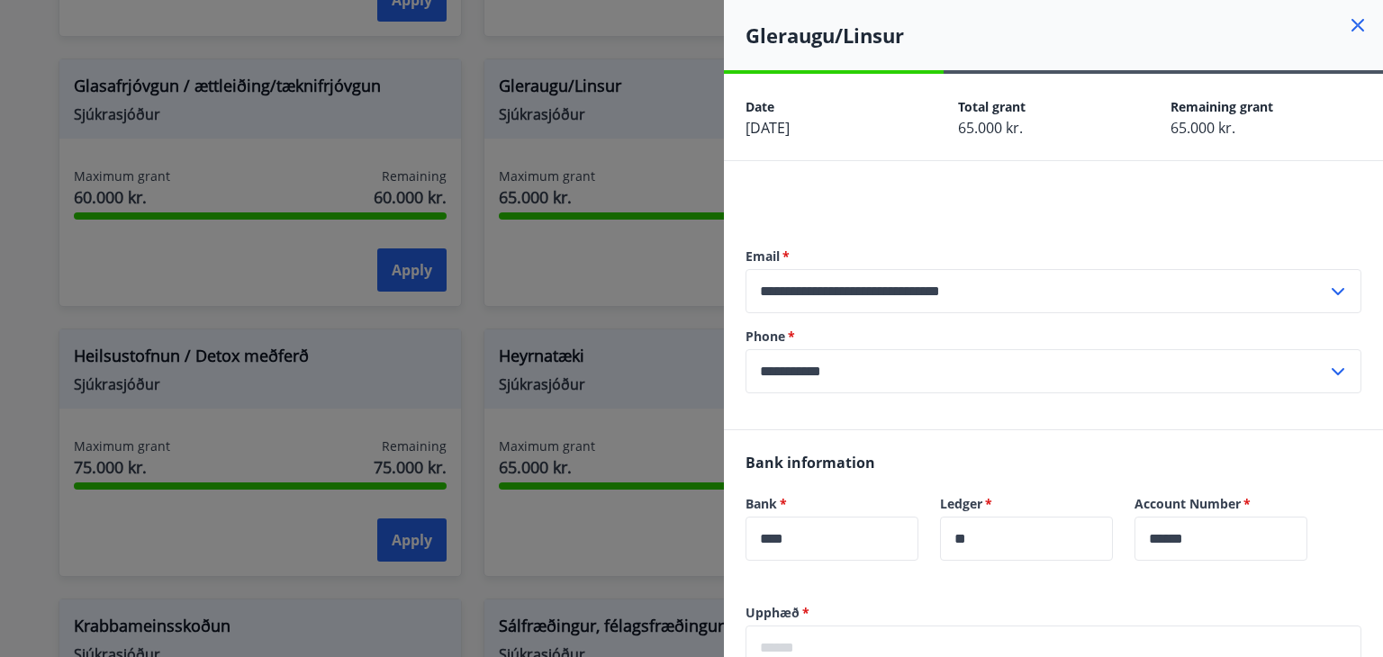
click at [1347, 24] on icon at bounding box center [1358, 25] width 22 height 22
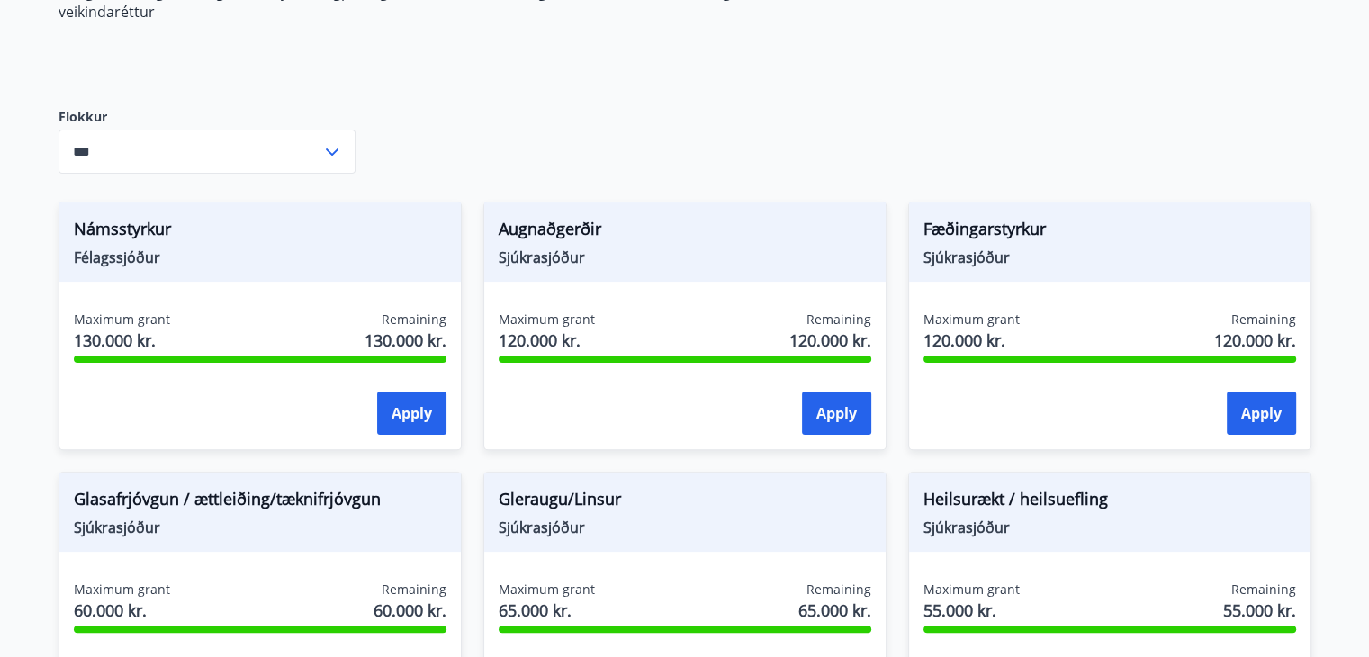
scroll to position [559, 0]
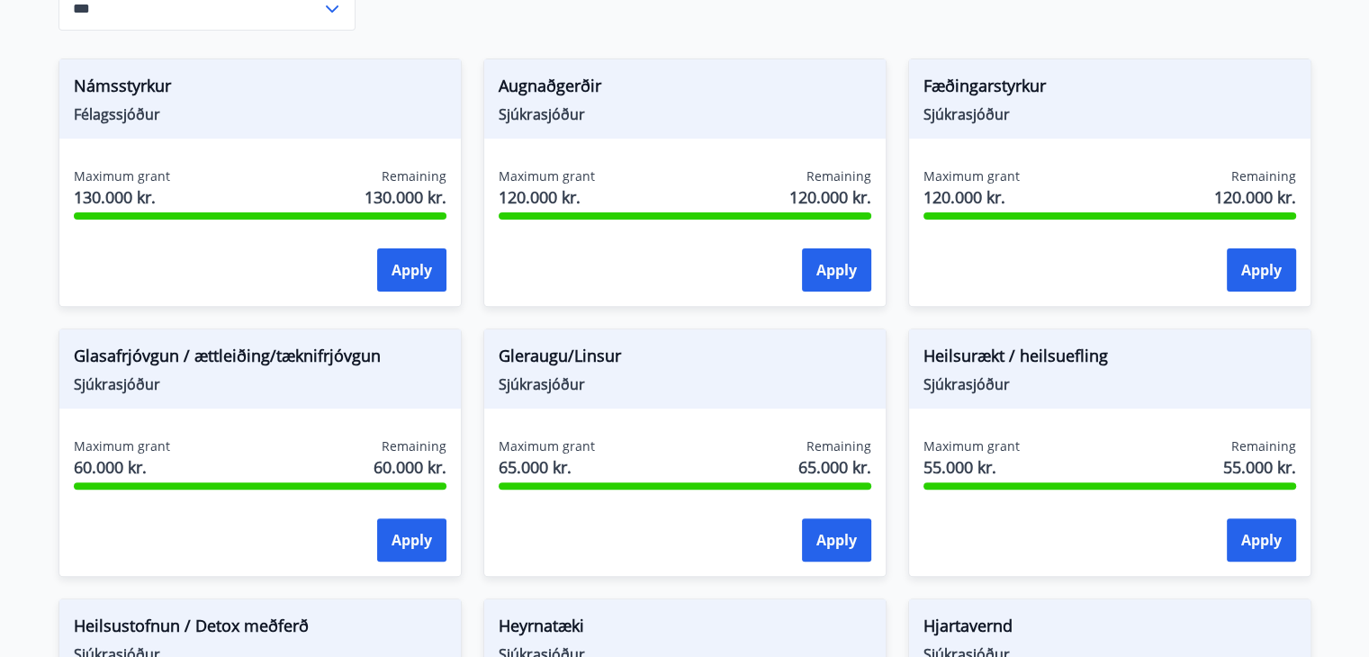
click at [317, 156] on div "Námsstyrkur Félagssjóður Maximum grant 130.000 kr. Remaining 130.000 kr. Apply" at bounding box center [260, 183] width 403 height 248
